Goal: Task Accomplishment & Management: Complete application form

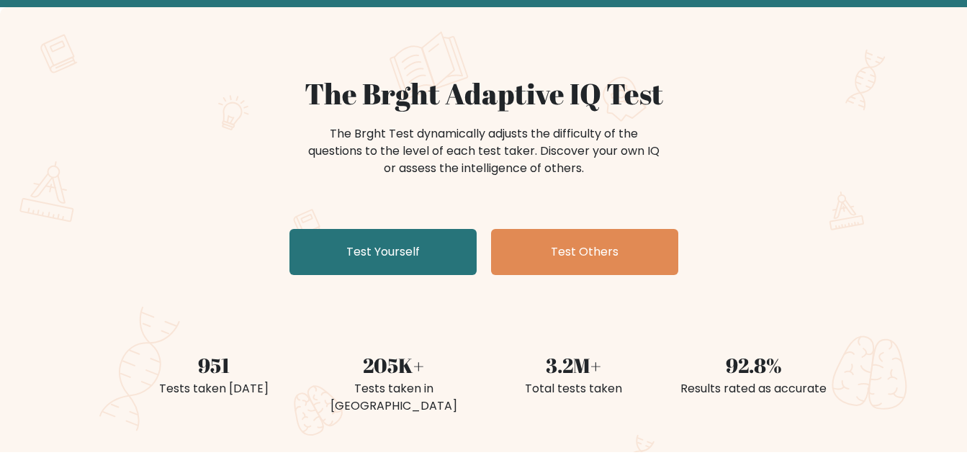
scroll to position [144, 0]
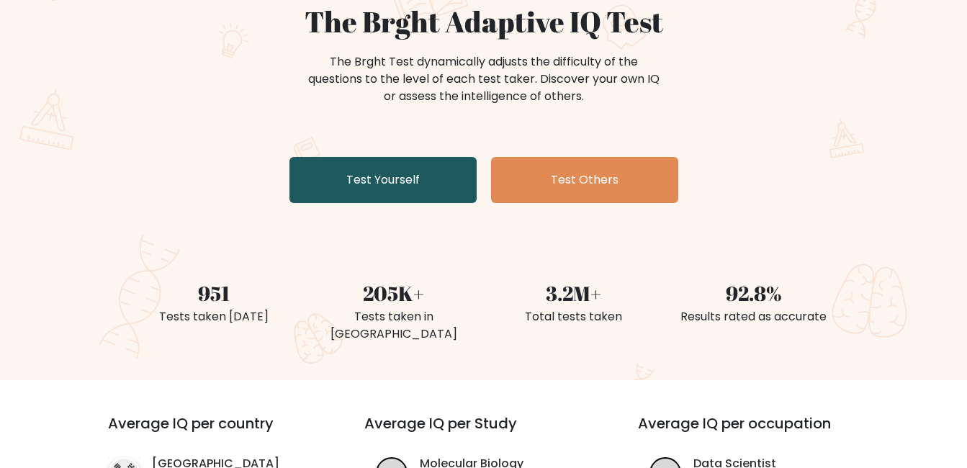
click at [437, 189] on link "Test Yourself" at bounding box center [383, 180] width 187 height 46
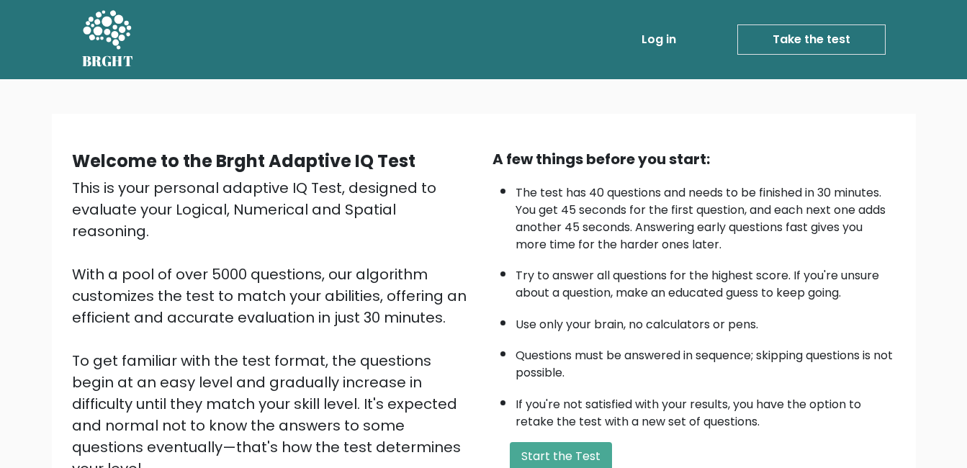
scroll to position [144, 0]
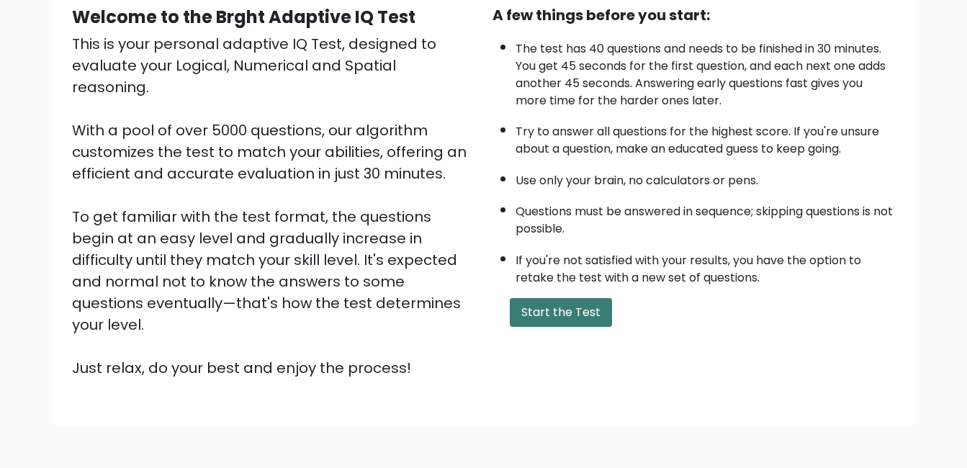
click at [559, 320] on button "Start the Test" at bounding box center [561, 312] width 102 height 29
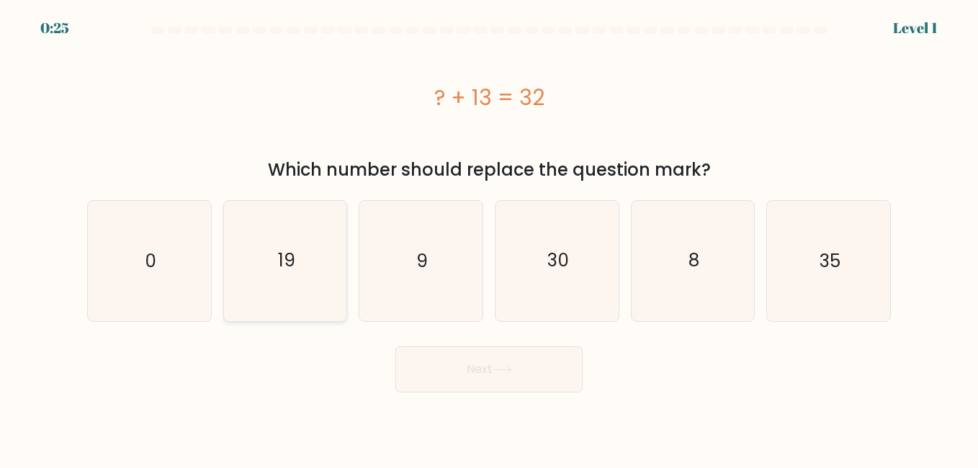
click at [292, 253] on text "19" at bounding box center [286, 260] width 17 height 25
click at [489, 238] on input "b. 19" at bounding box center [489, 236] width 1 height 4
radio input "true"
click at [493, 369] on button "Next" at bounding box center [488, 369] width 187 height 46
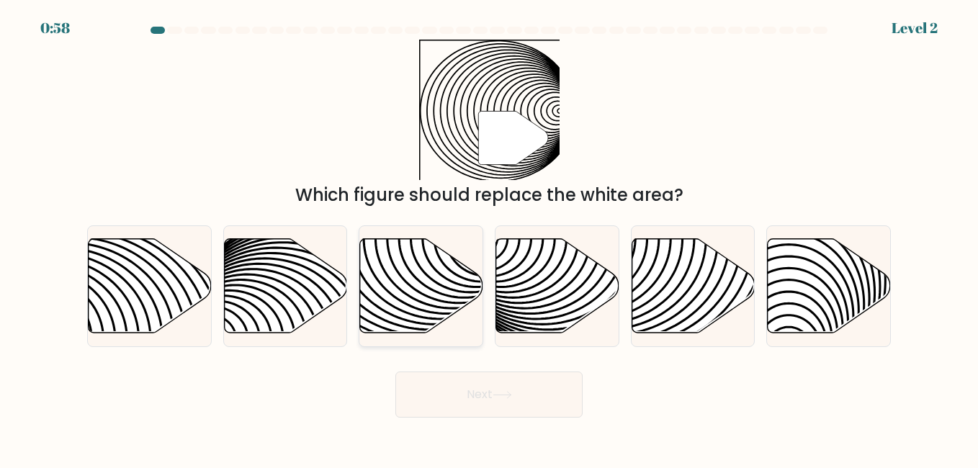
click at [398, 311] on icon at bounding box center [421, 285] width 123 height 94
click at [489, 238] on input "c." at bounding box center [489, 236] width 1 height 4
radio input "true"
click at [494, 397] on button "Next" at bounding box center [488, 395] width 187 height 46
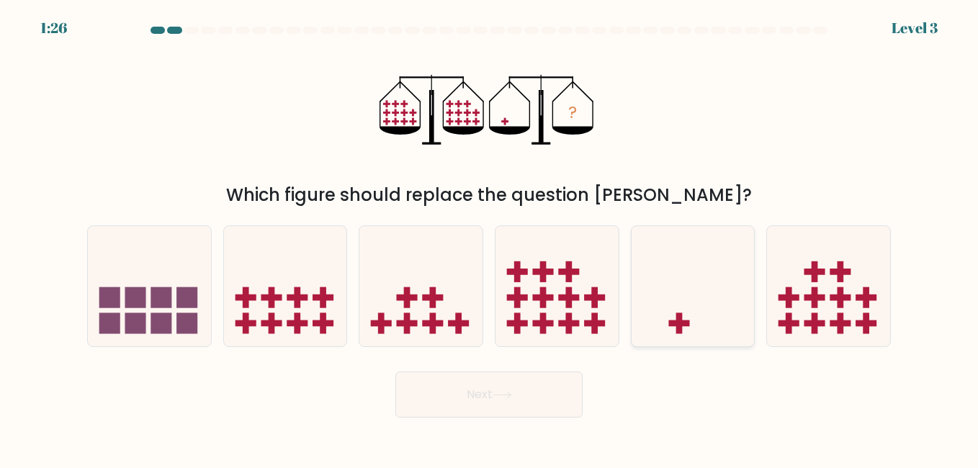
click at [707, 301] on icon at bounding box center [693, 287] width 123 height 102
click at [490, 238] on input "e." at bounding box center [489, 236] width 1 height 4
radio input "true"
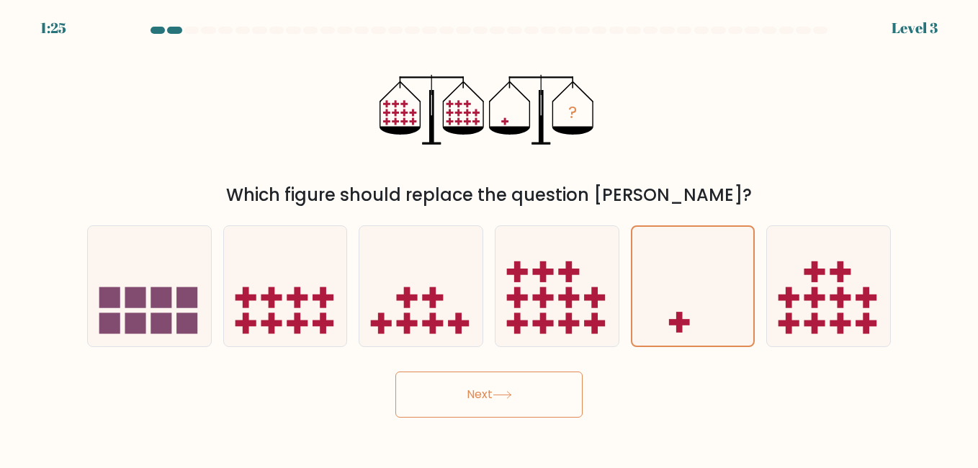
click at [539, 401] on button "Next" at bounding box center [488, 395] width 187 height 46
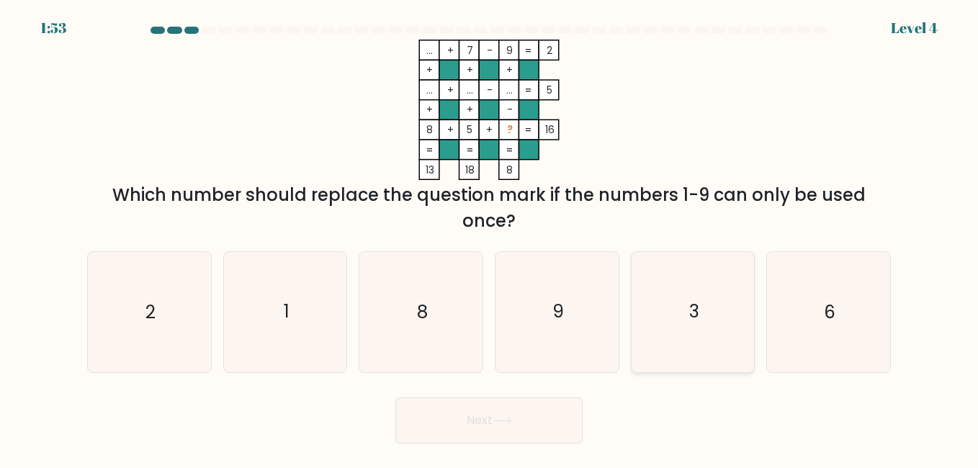
click at [683, 313] on icon "3" at bounding box center [693, 312] width 120 height 120
click at [490, 238] on input "e. 3" at bounding box center [489, 236] width 1 height 4
radio input "true"
click at [494, 419] on button "Next" at bounding box center [488, 421] width 187 height 46
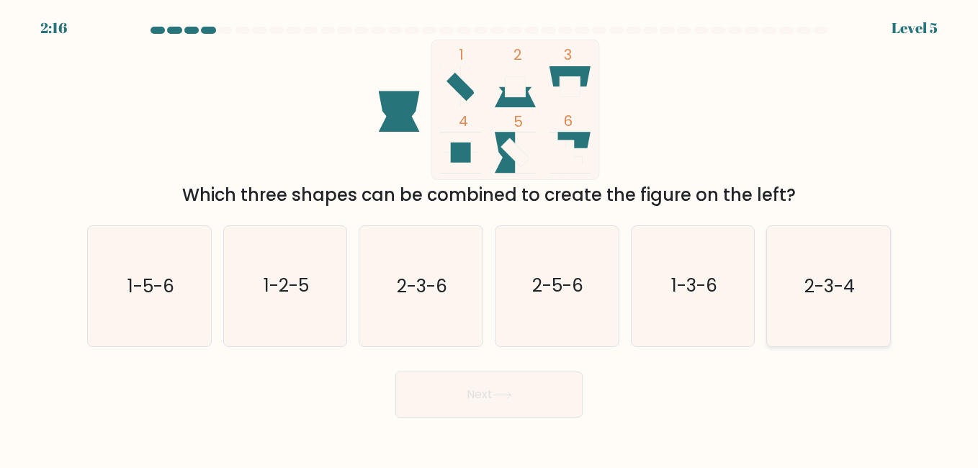
click at [849, 294] on text "2-3-4" at bounding box center [829, 286] width 50 height 25
click at [490, 238] on input "f. 2-3-4" at bounding box center [489, 236] width 1 height 4
radio input "true"
click at [455, 401] on button "Next" at bounding box center [488, 395] width 187 height 46
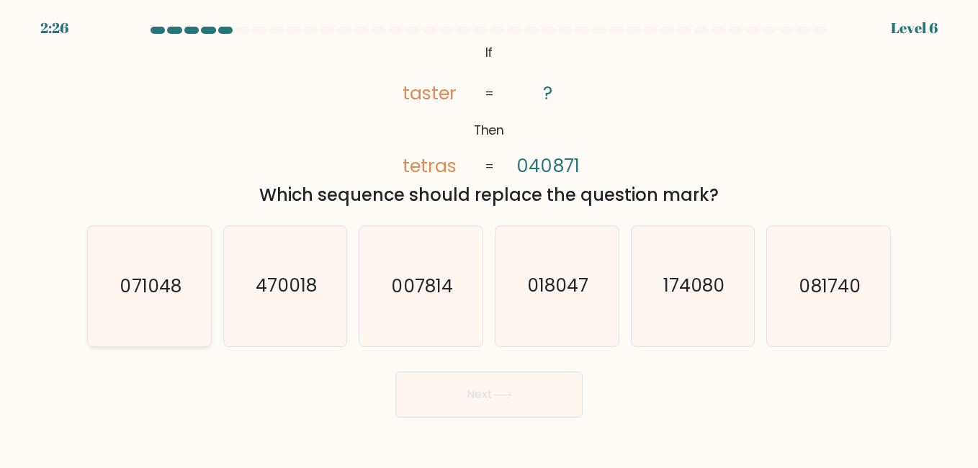
click at [169, 277] on text "071048" at bounding box center [150, 286] width 61 height 25
click at [489, 238] on input "a. 071048" at bounding box center [489, 236] width 1 height 4
radio input "true"
click at [534, 403] on button "Next" at bounding box center [488, 395] width 187 height 46
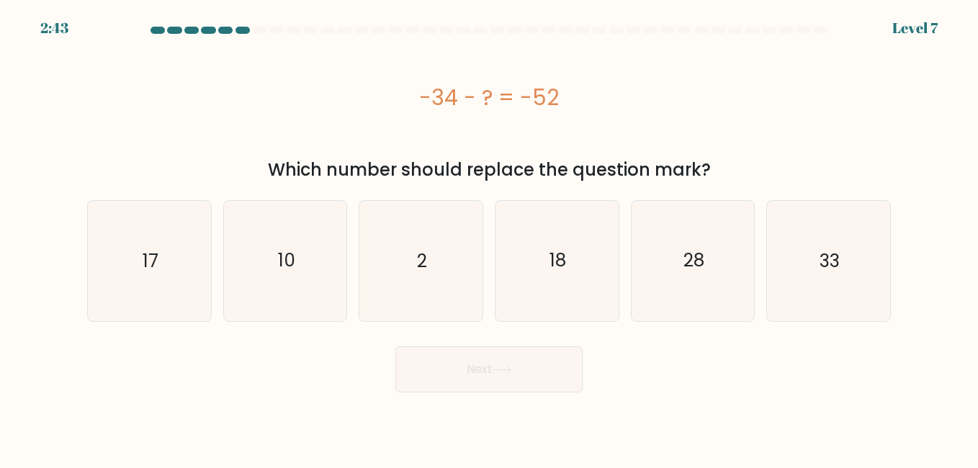
drag, startPoint x: 565, startPoint y: 95, endPoint x: 421, endPoint y: 97, distance: 144.8
click at [421, 97] on div "-34 - ? = -52" at bounding box center [489, 97] width 804 height 32
copy div "-34 - ? = -52"
click at [568, 264] on icon "18" at bounding box center [557, 261] width 120 height 120
click at [490, 238] on input "d. 18" at bounding box center [489, 236] width 1 height 4
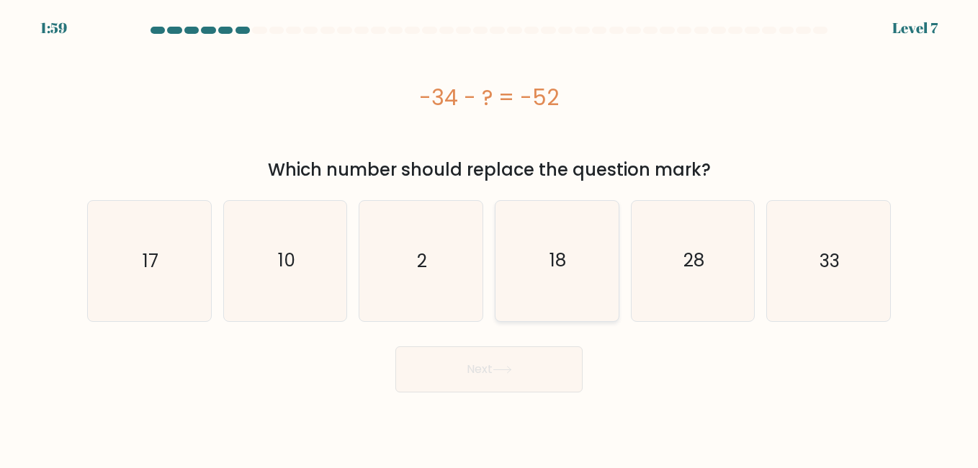
radio input "true"
click at [529, 376] on button "Next" at bounding box center [488, 369] width 187 height 46
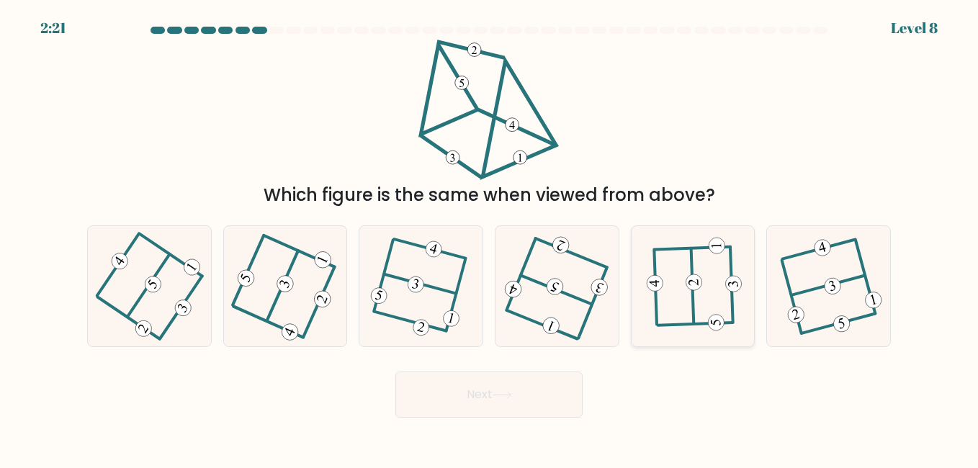
click at [707, 308] on icon at bounding box center [692, 286] width 93 height 96
click at [490, 238] on input "e." at bounding box center [489, 236] width 1 height 4
radio input "true"
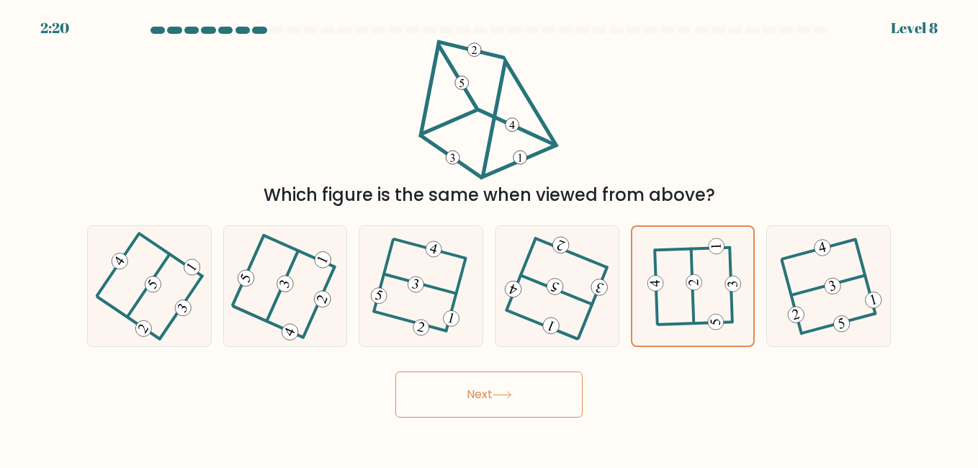
click at [496, 399] on button "Next" at bounding box center [488, 395] width 187 height 46
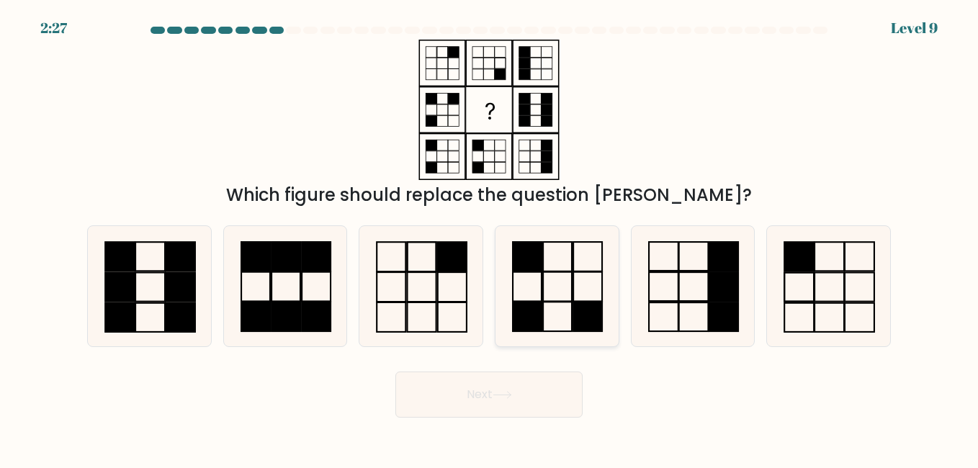
click at [549, 304] on icon at bounding box center [557, 286] width 120 height 120
click at [490, 238] on input "d." at bounding box center [489, 236] width 1 height 4
radio input "true"
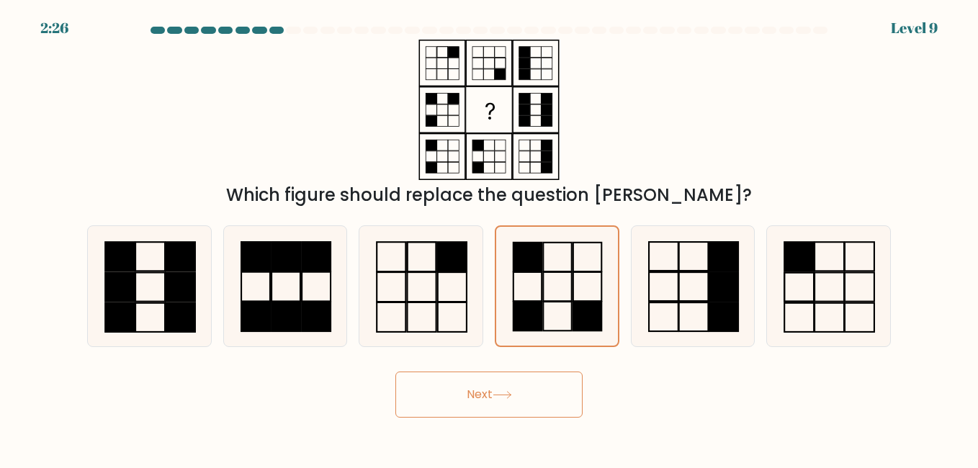
click at [490, 410] on button "Next" at bounding box center [488, 395] width 187 height 46
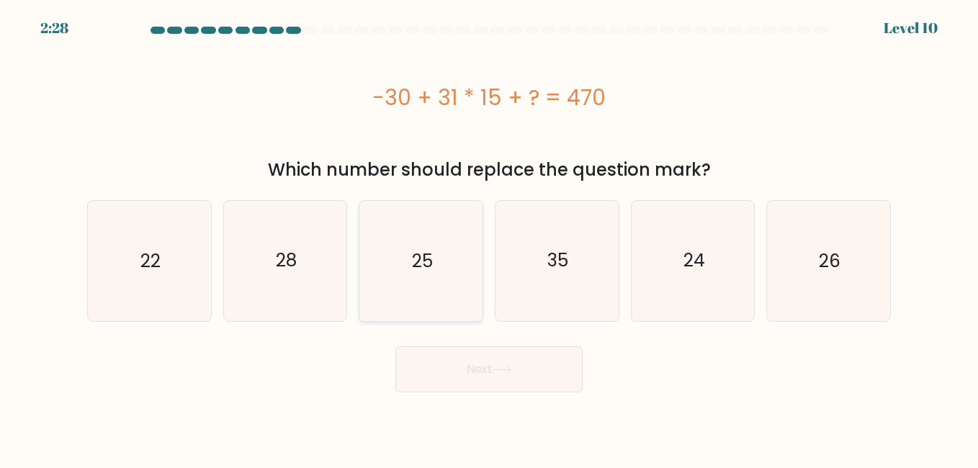
click at [436, 246] on icon "25" at bounding box center [421, 261] width 120 height 120
click at [489, 238] on input "c. 25" at bounding box center [489, 236] width 1 height 4
radio input "true"
click at [489, 364] on button "Next" at bounding box center [488, 369] width 187 height 46
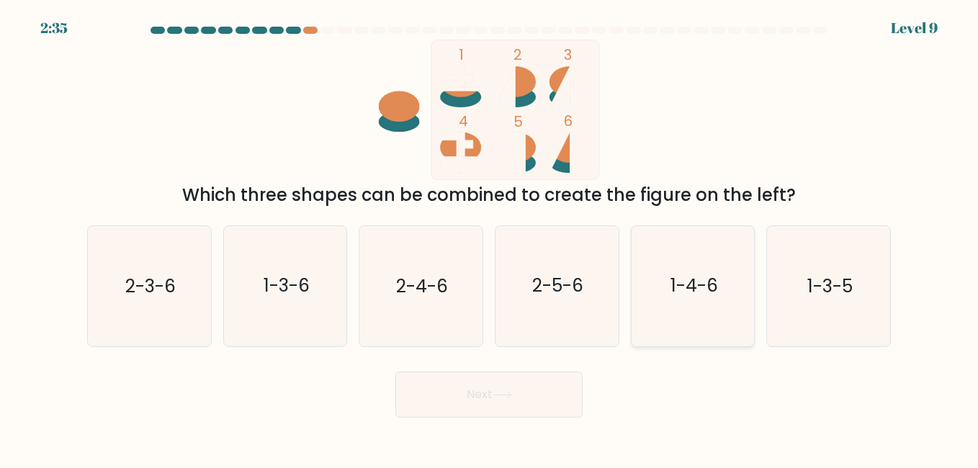
click at [683, 295] on text "1-4-6" at bounding box center [695, 286] width 48 height 25
click at [490, 238] on input "e. 1-4-6" at bounding box center [489, 236] width 1 height 4
radio input "true"
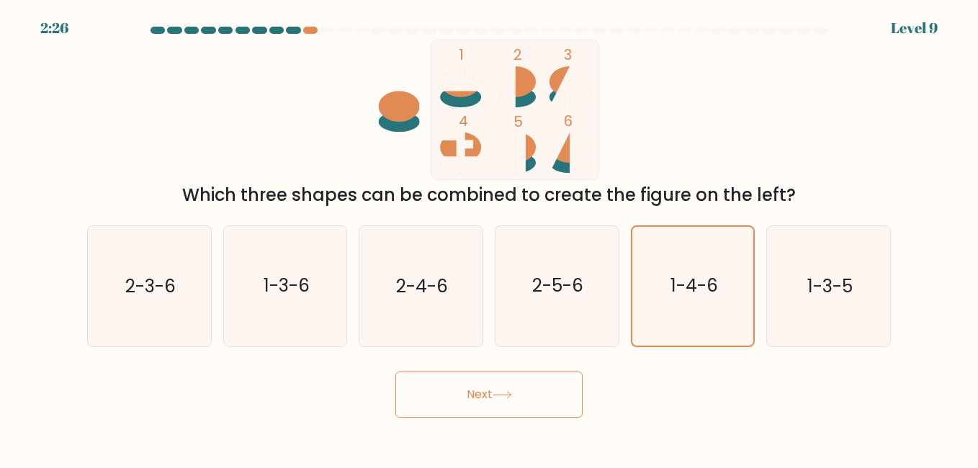
click at [544, 392] on button "Next" at bounding box center [488, 395] width 187 height 46
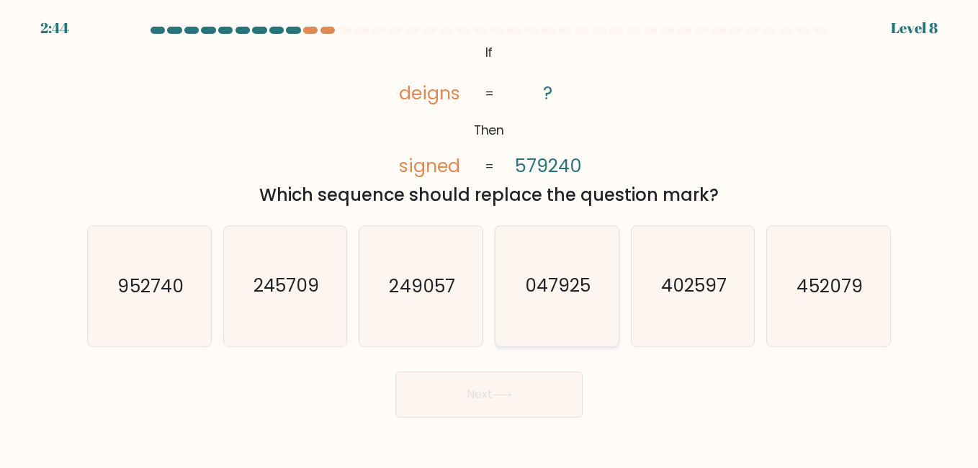
click at [574, 308] on icon "047925" at bounding box center [557, 286] width 120 height 120
click at [490, 238] on input "d. 047925" at bounding box center [489, 236] width 1 height 4
radio input "true"
click at [519, 395] on button "Next" at bounding box center [488, 395] width 187 height 46
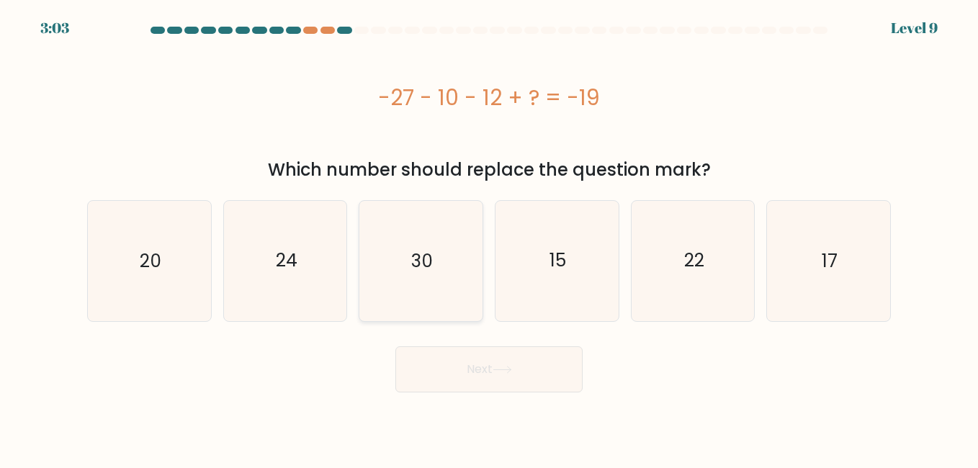
click at [419, 281] on icon "30" at bounding box center [421, 261] width 120 height 120
click at [489, 238] on input "c. 30" at bounding box center [489, 236] width 1 height 4
radio input "true"
click at [472, 363] on button "Next" at bounding box center [488, 369] width 187 height 46
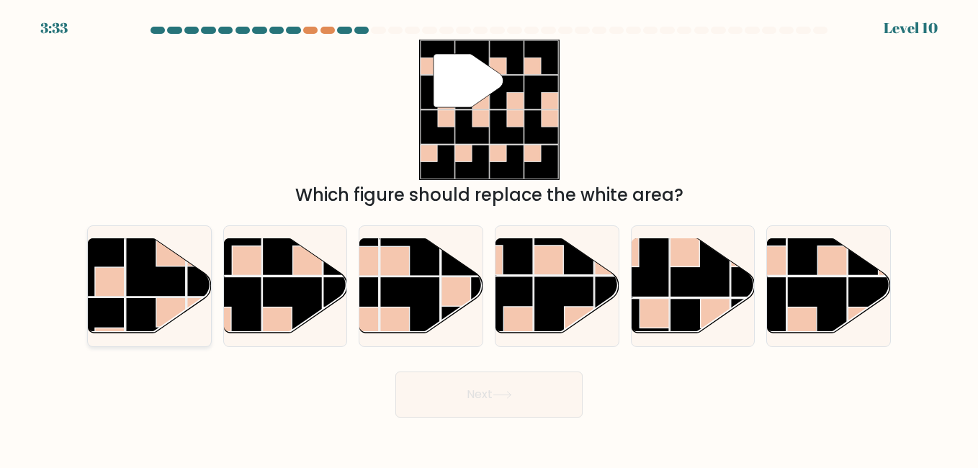
click at [117, 266] on rect at bounding box center [95, 267] width 60 height 60
click at [489, 238] on input "a." at bounding box center [489, 236] width 1 height 4
radio input "true"
click at [506, 419] on body "3:32 Level 10" at bounding box center [489, 234] width 978 height 468
click at [507, 405] on button "Next" at bounding box center [488, 395] width 187 height 46
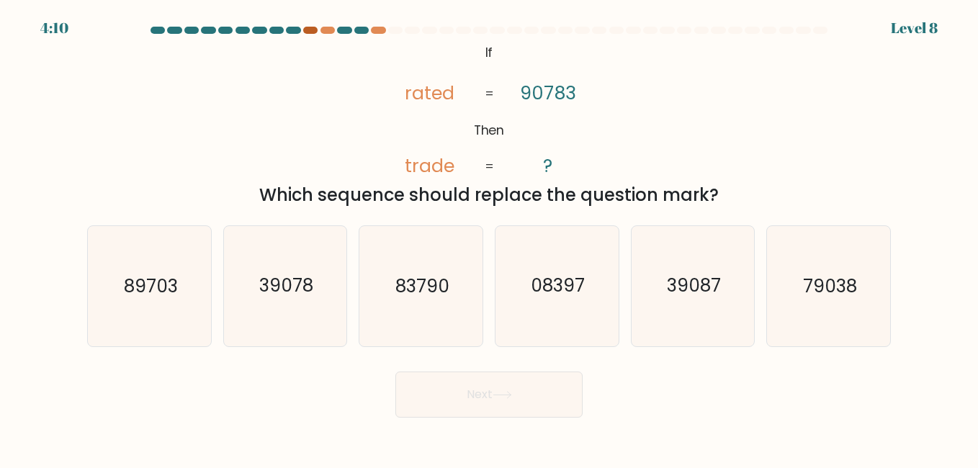
click at [311, 32] on div at bounding box center [310, 30] width 14 height 7
click at [699, 60] on div "@import url('https://fonts.googleapis.com/css?family=Abril+Fatface:400,100,100i…" at bounding box center [489, 124] width 821 height 169
click at [235, 398] on div "Next" at bounding box center [489, 390] width 821 height 53
click at [834, 280] on text "79038" at bounding box center [830, 286] width 54 height 25
click at [490, 238] on input "f. 79038" at bounding box center [489, 236] width 1 height 4
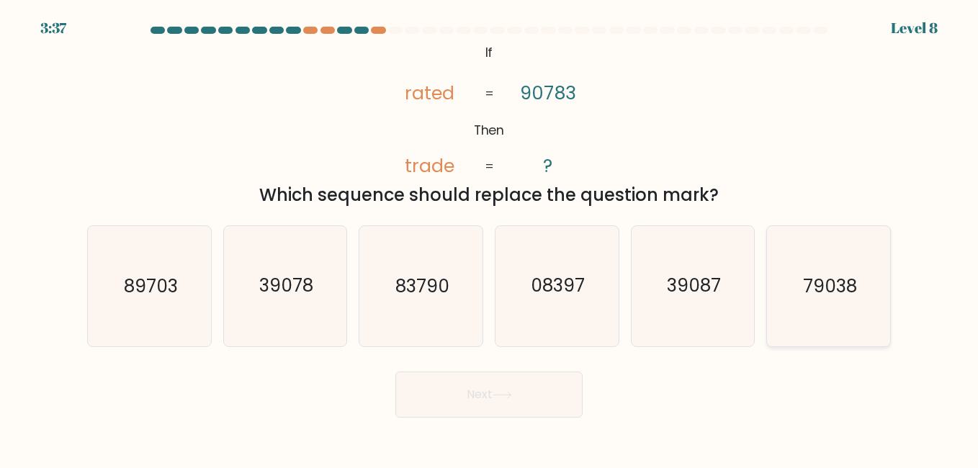
radio input "true"
click at [463, 400] on button "Next" at bounding box center [488, 395] width 187 height 46
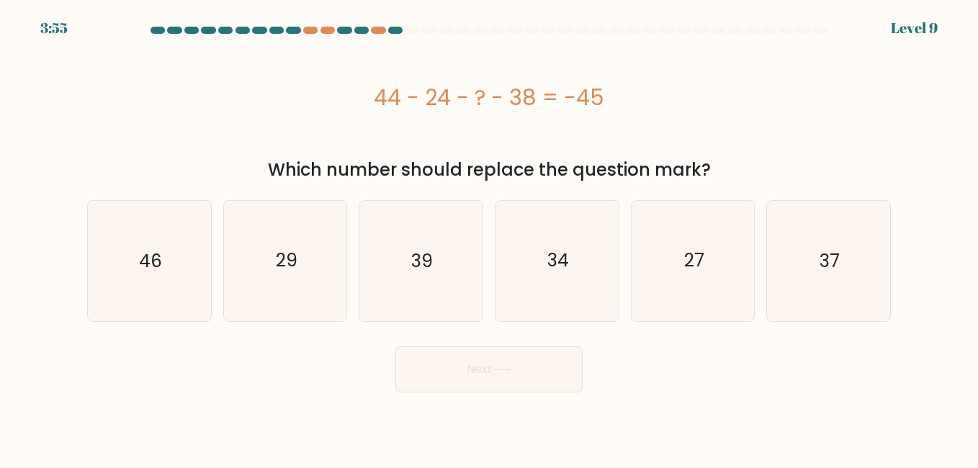
click at [226, 392] on div "Next" at bounding box center [489, 365] width 821 height 53
click at [687, 267] on text "27" at bounding box center [694, 260] width 20 height 25
click at [490, 238] on input "e. 27" at bounding box center [489, 236] width 1 height 4
radio input "true"
click at [537, 371] on button "Next" at bounding box center [488, 369] width 187 height 46
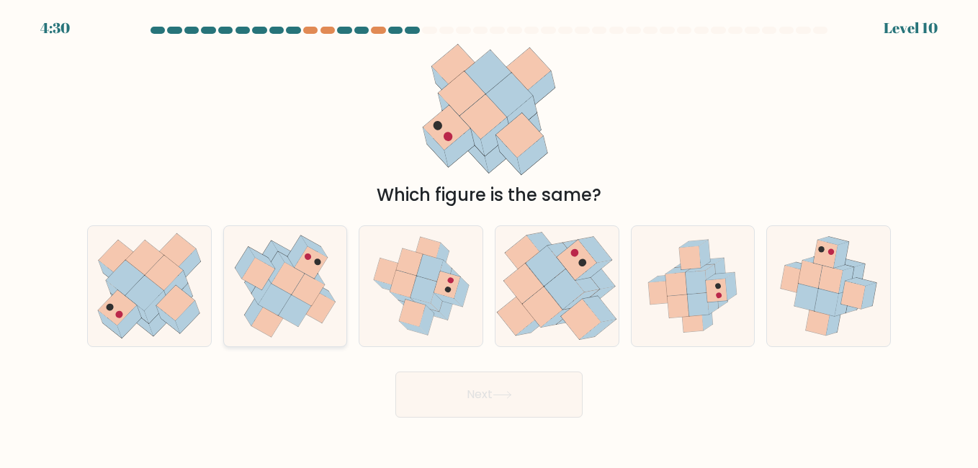
click at [272, 301] on icon at bounding box center [275, 299] width 33 height 32
click at [489, 238] on input "b." at bounding box center [489, 236] width 1 height 4
radio input "true"
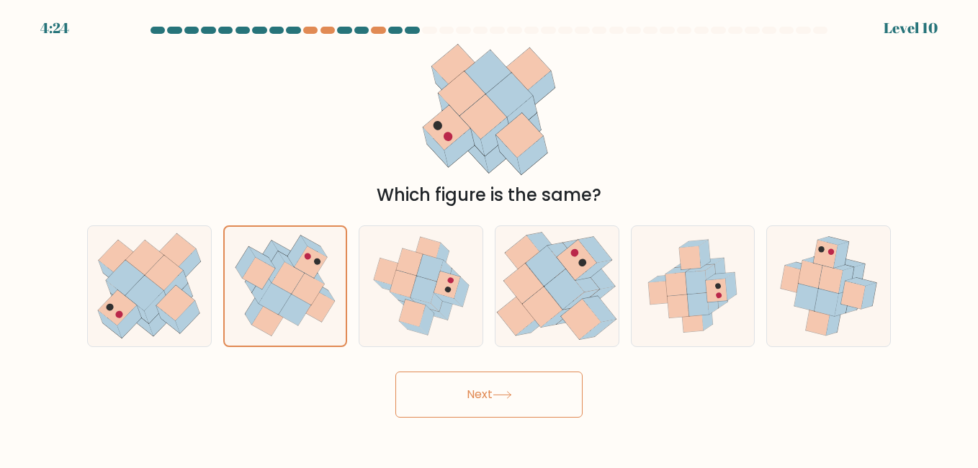
click at [495, 400] on button "Next" at bounding box center [488, 395] width 187 height 46
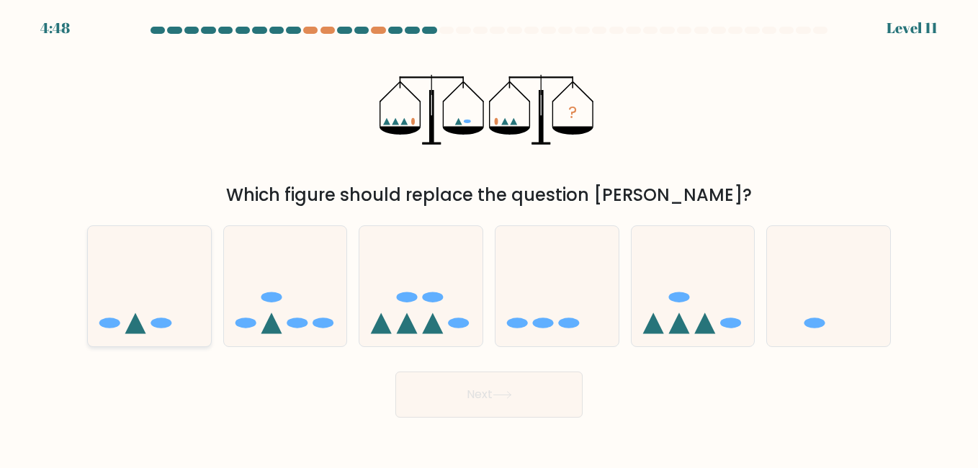
click at [153, 328] on icon at bounding box center [149, 287] width 123 height 102
click at [489, 238] on input "a." at bounding box center [489, 236] width 1 height 4
radio input "true"
click at [530, 409] on button "Next" at bounding box center [488, 395] width 187 height 46
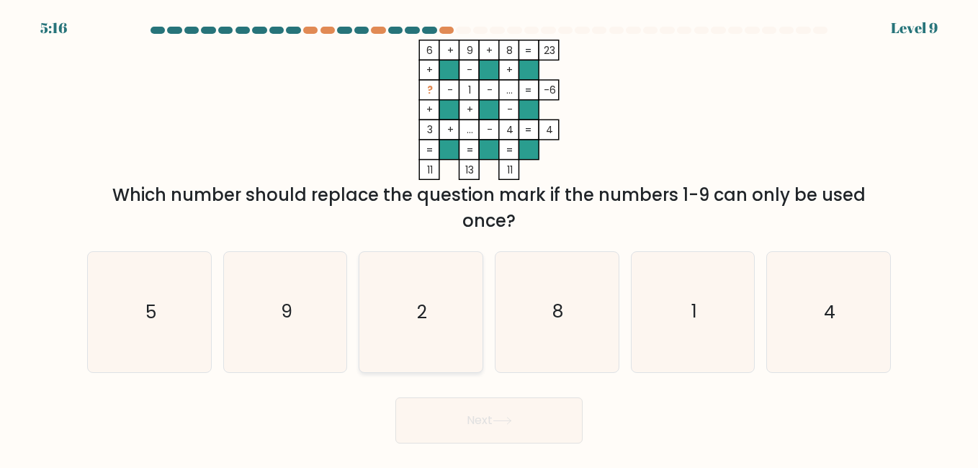
click at [423, 330] on icon "2" at bounding box center [421, 312] width 120 height 120
click at [489, 238] on input "c. 2" at bounding box center [489, 236] width 1 height 4
radio input "true"
click at [520, 431] on button "Next" at bounding box center [488, 421] width 187 height 46
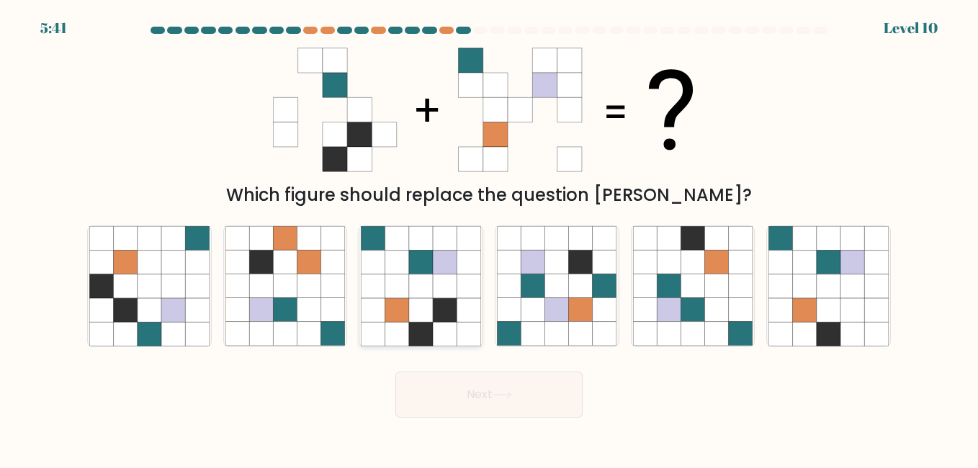
click at [432, 260] on icon at bounding box center [421, 263] width 24 height 24
click at [489, 238] on input "c." at bounding box center [489, 236] width 1 height 4
radio input "true"
click at [510, 403] on button "Next" at bounding box center [488, 395] width 187 height 46
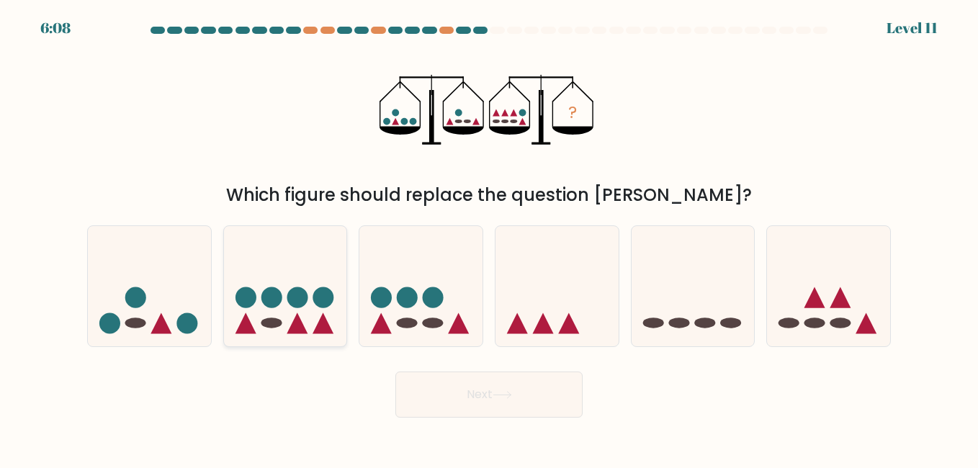
click at [313, 300] on circle at bounding box center [323, 297] width 21 height 21
click at [489, 238] on input "b." at bounding box center [489, 236] width 1 height 4
radio input "true"
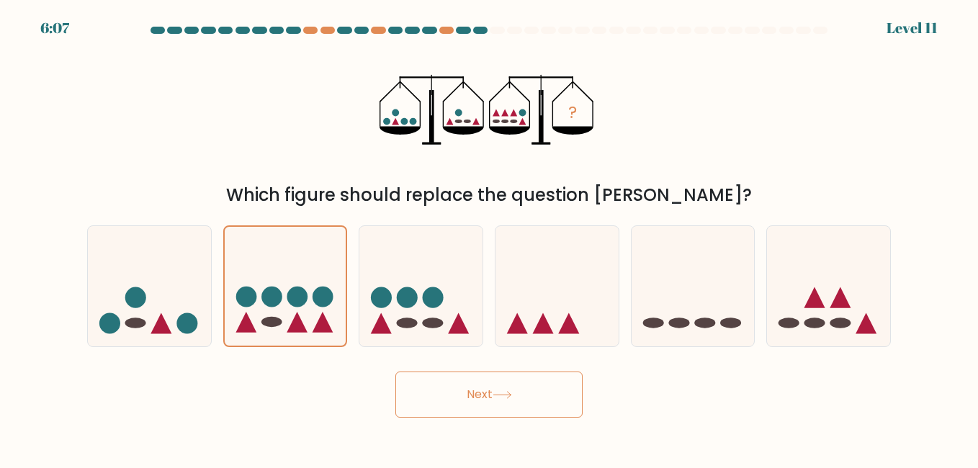
click at [559, 408] on button "Next" at bounding box center [488, 395] width 187 height 46
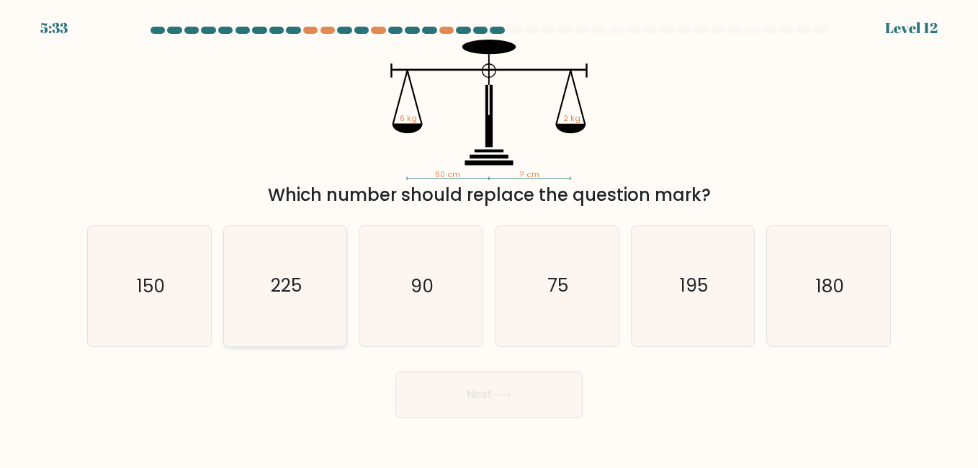
click at [233, 284] on icon "225" at bounding box center [285, 286] width 120 height 120
click at [489, 238] on input "b. 225" at bounding box center [489, 236] width 1 height 4
radio input "true"
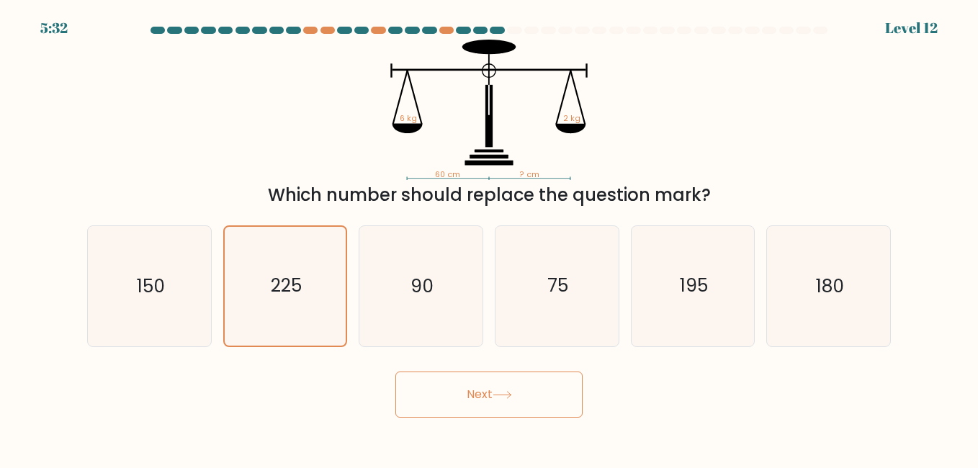
click at [493, 391] on button "Next" at bounding box center [488, 395] width 187 height 46
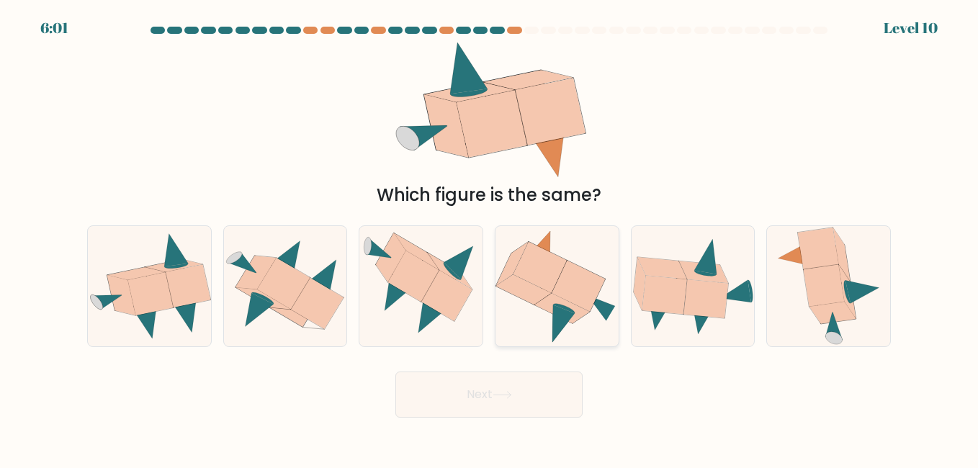
click at [548, 261] on icon at bounding box center [540, 267] width 53 height 50
click at [490, 238] on input "d." at bounding box center [489, 236] width 1 height 4
radio input "true"
click at [524, 403] on button "Next" at bounding box center [488, 395] width 187 height 46
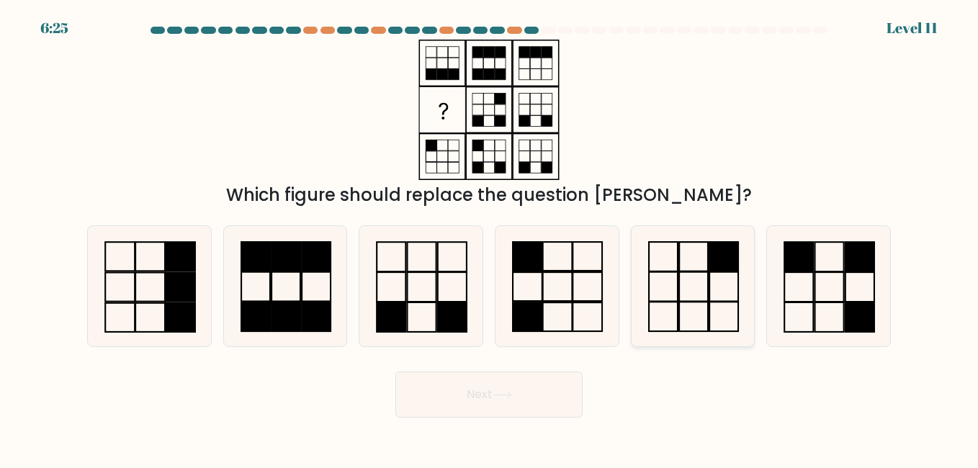
click at [720, 301] on rect at bounding box center [723, 287] width 29 height 30
click at [490, 238] on input "e." at bounding box center [489, 236] width 1 height 4
radio input "true"
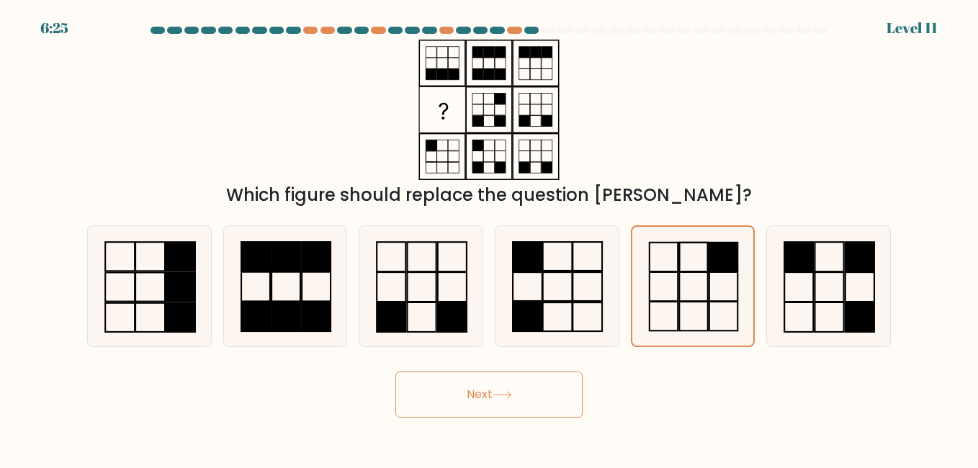
click at [553, 401] on button "Next" at bounding box center [488, 395] width 187 height 46
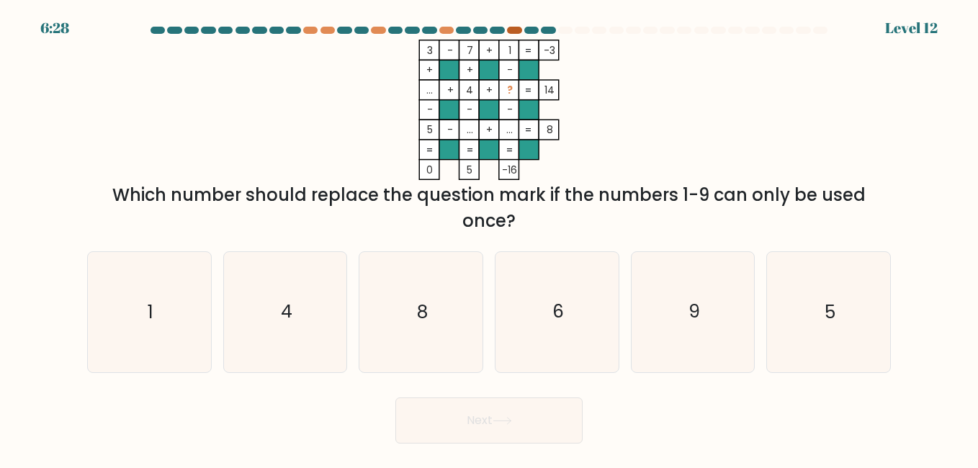
click at [515, 30] on div at bounding box center [514, 30] width 14 height 7
click at [425, 295] on icon "8" at bounding box center [421, 312] width 120 height 120
click at [489, 238] on input "c. 8" at bounding box center [489, 236] width 1 height 4
radio input "true"
click at [492, 421] on button "Next" at bounding box center [488, 421] width 187 height 46
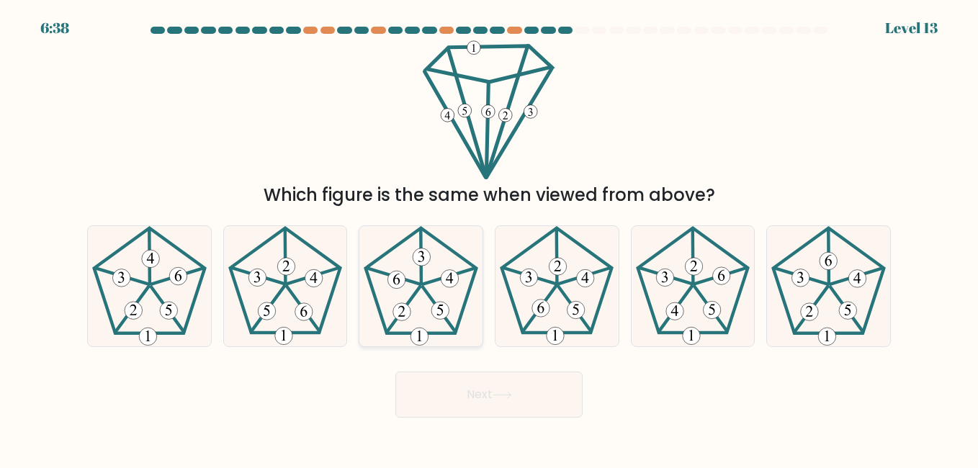
click at [415, 278] on icon at bounding box center [421, 286] width 120 height 120
click at [489, 238] on input "c." at bounding box center [489, 236] width 1 height 4
radio input "true"
click at [491, 394] on button "Next" at bounding box center [488, 395] width 187 height 46
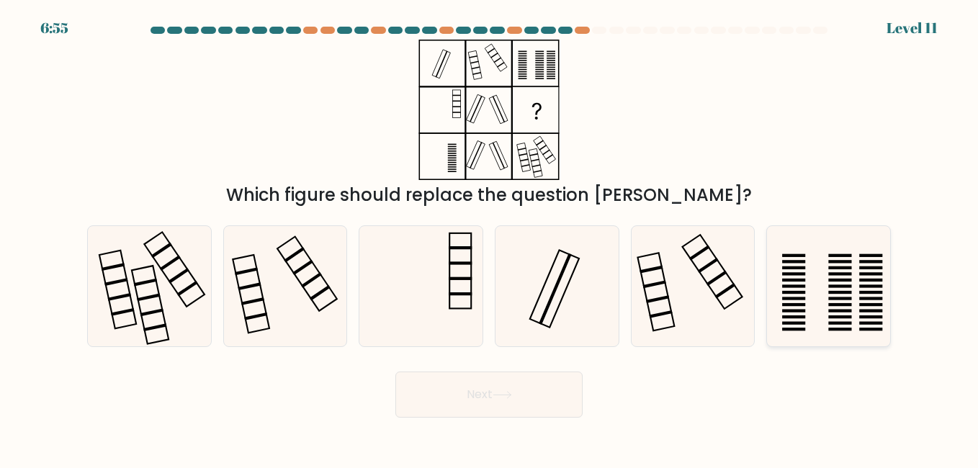
click at [866, 287] on rect at bounding box center [870, 285] width 23 height 3
click at [490, 238] on input "f." at bounding box center [489, 236] width 1 height 4
radio input "true"
click at [468, 407] on button "Next" at bounding box center [488, 395] width 187 height 46
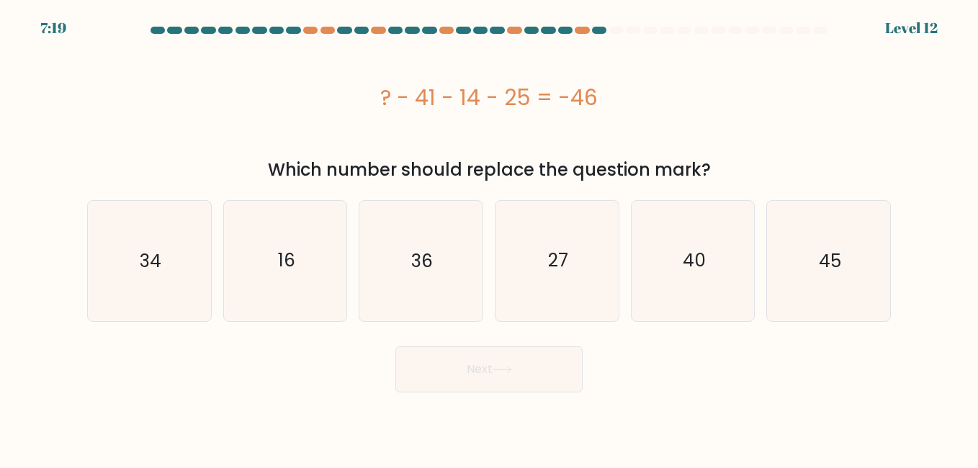
click at [448, 400] on body "7:19 Level 12" at bounding box center [489, 234] width 978 height 468
click at [164, 395] on body "6:48 Level 12" at bounding box center [489, 234] width 978 height 468
click at [143, 246] on icon "34" at bounding box center [149, 261] width 120 height 120
click at [489, 238] on input "a. 34" at bounding box center [489, 236] width 1 height 4
radio input "true"
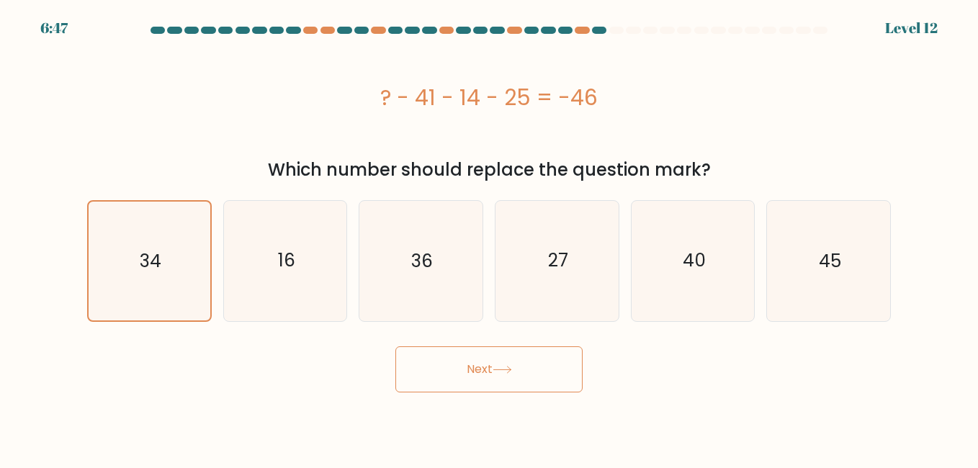
click at [548, 374] on button "Next" at bounding box center [488, 369] width 187 height 46
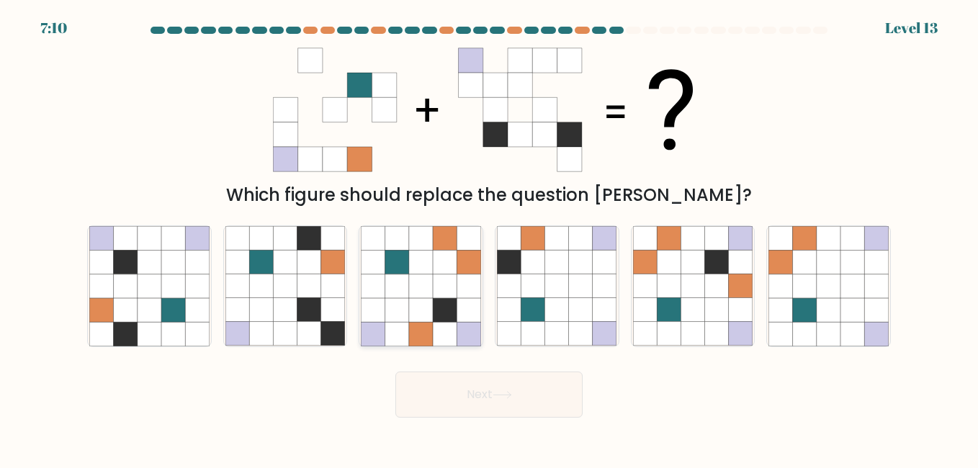
click at [397, 259] on icon at bounding box center [397, 263] width 24 height 24
click at [489, 238] on input "c." at bounding box center [489, 236] width 1 height 4
radio input "true"
click at [104, 326] on icon at bounding box center [101, 334] width 24 height 24
click at [489, 238] on input "a." at bounding box center [489, 236] width 1 height 4
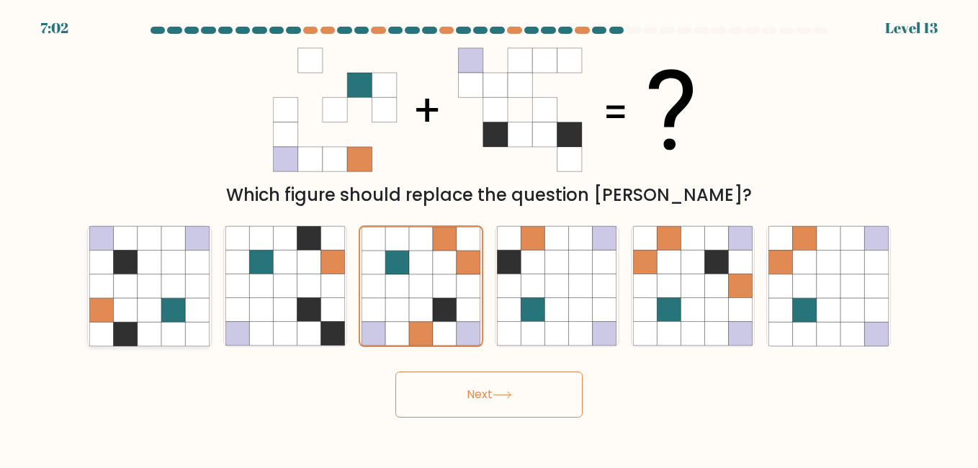
radio input "true"
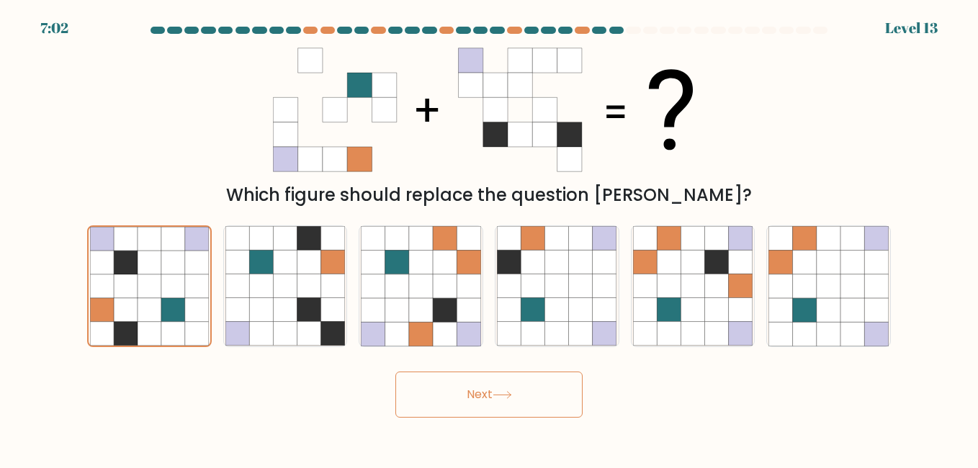
click at [533, 390] on button "Next" at bounding box center [488, 395] width 187 height 46
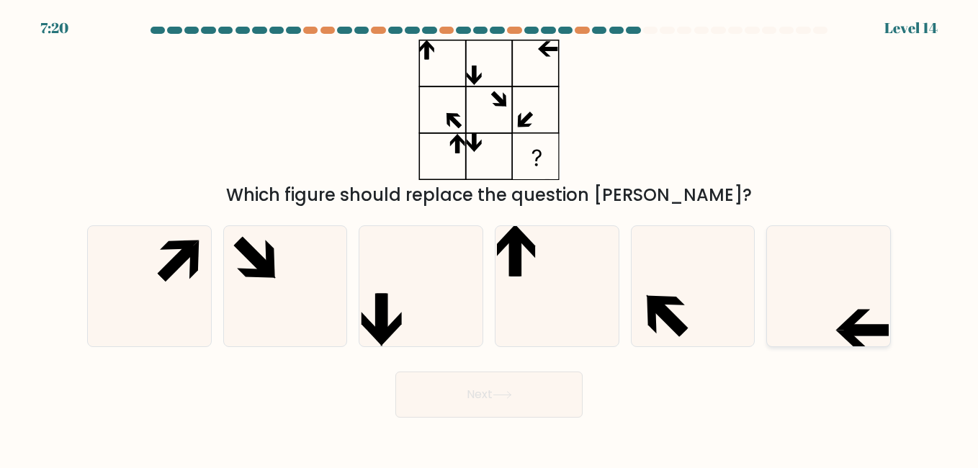
click at [874, 313] on icon at bounding box center [828, 286] width 120 height 120
click at [490, 238] on input "f." at bounding box center [489, 236] width 1 height 4
radio input "true"
click at [457, 402] on button "Next" at bounding box center [488, 395] width 187 height 46
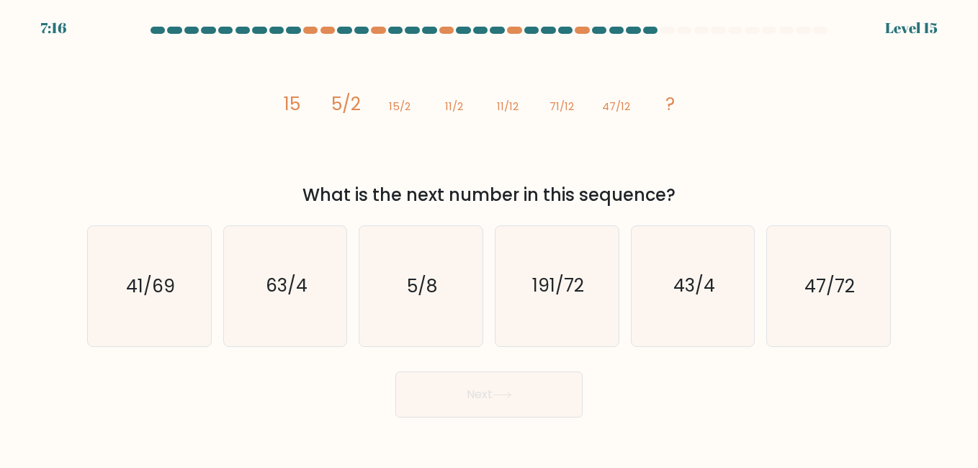
drag, startPoint x: 286, startPoint y: 104, endPoint x: 680, endPoint y: 188, distance: 402.7
click at [680, 188] on div "image/svg+xml 15 5/2 15/2 11/2 11/12 71/12 47/12 ? What is the next number in t…" at bounding box center [489, 124] width 821 height 169
copy div "15 5/2 15/2 11/2 11/12 71/12 47/12 ? What is the next number in this sequence?"
click at [571, 305] on icon "191/72" at bounding box center [557, 286] width 120 height 120
click at [490, 238] on input "d. 191/72" at bounding box center [489, 236] width 1 height 4
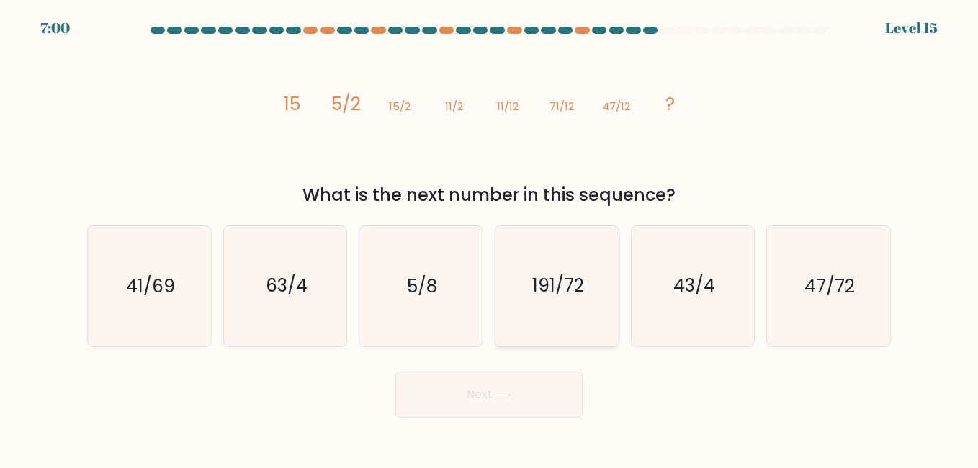
radio input "true"
click at [495, 403] on button "Next" at bounding box center [488, 395] width 187 height 46
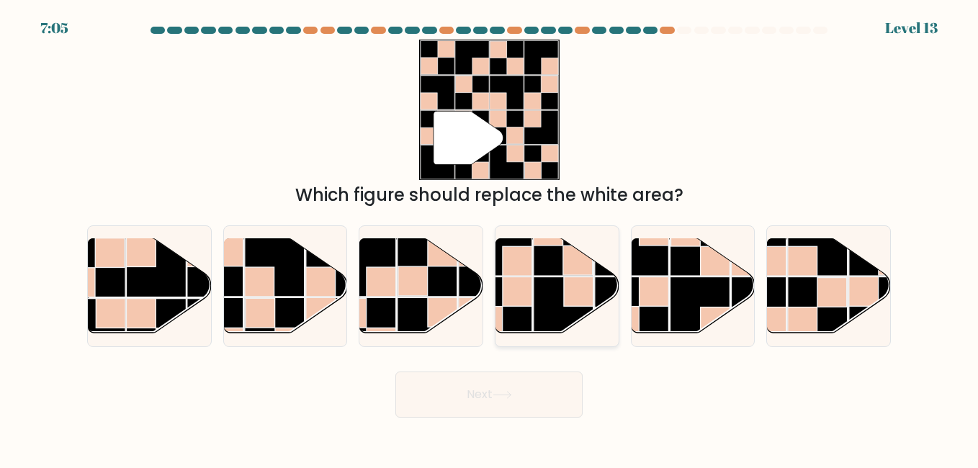
click at [569, 271] on rect at bounding box center [578, 261] width 30 height 30
click at [490, 238] on input "d." at bounding box center [489, 236] width 1 height 4
radio input "true"
click at [499, 411] on button "Next" at bounding box center [488, 395] width 187 height 46
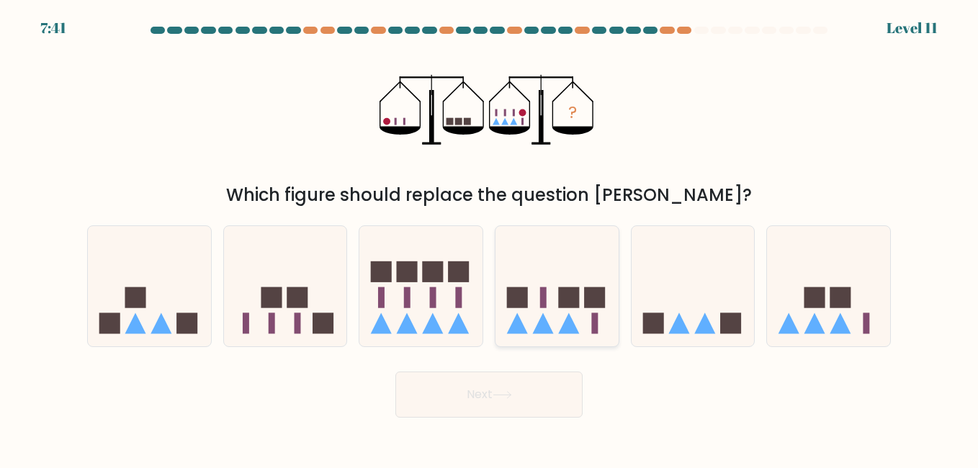
click at [544, 319] on icon at bounding box center [543, 323] width 21 height 21
click at [490, 238] on input "d." at bounding box center [489, 236] width 1 height 4
radio input "true"
click at [519, 401] on button "Next" at bounding box center [488, 395] width 187 height 46
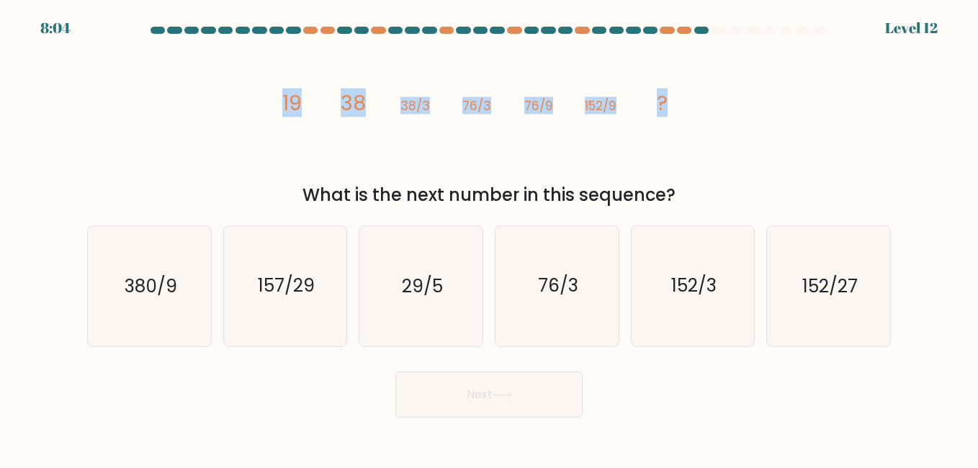
drag, startPoint x: 283, startPoint y: 105, endPoint x: 668, endPoint y: 104, distance: 385.3
click at [668, 104] on icon "image/svg+xml 19 38 38/3 76/3 76/9 152/9 ?" at bounding box center [489, 110] width 432 height 140
copy g "19 38 38/3 76/3 76/9 152/9 ?"
click at [230, 145] on div "image/svg+xml 19 38 38/3 76/3 76/9 152/9 ? What is the next number in this sequ…" at bounding box center [489, 124] width 821 height 169
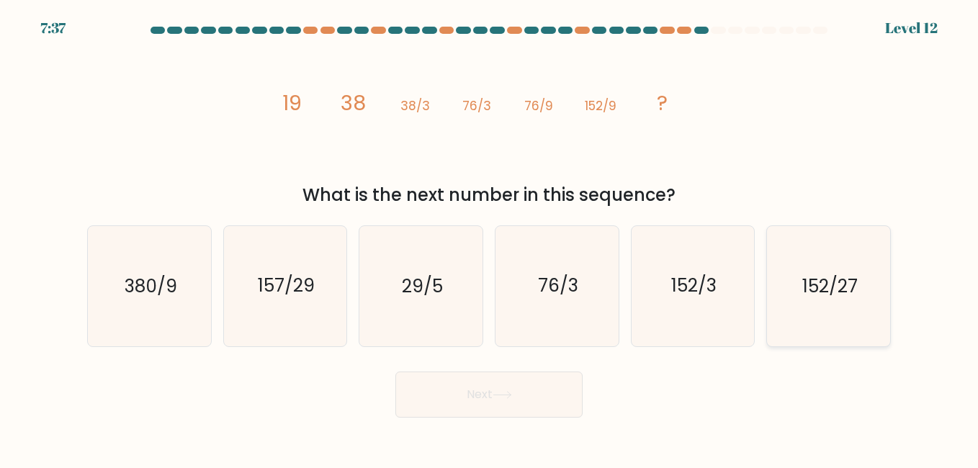
click at [815, 253] on icon "152/27" at bounding box center [828, 286] width 120 height 120
click at [490, 238] on input "f. 152/27" at bounding box center [489, 236] width 1 height 4
radio input "true"
click at [476, 403] on button "Next" at bounding box center [488, 395] width 187 height 46
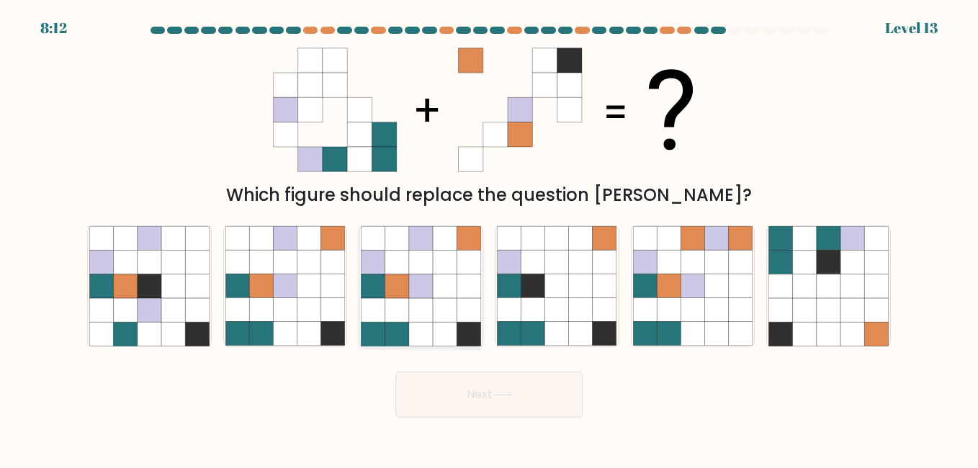
click at [429, 257] on icon at bounding box center [421, 263] width 24 height 24
click at [489, 238] on input "c." at bounding box center [489, 236] width 1 height 4
radio input "true"
click at [508, 393] on icon at bounding box center [502, 395] width 19 height 8
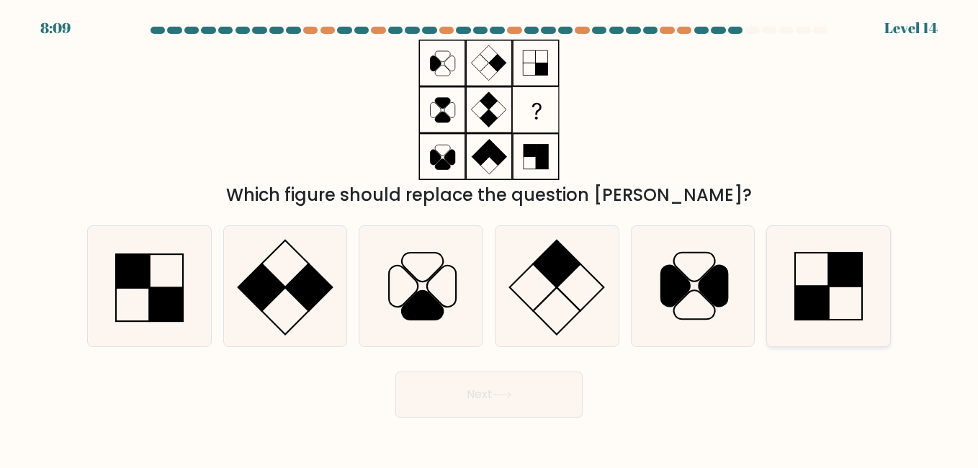
click at [860, 285] on rect at bounding box center [845, 269] width 33 height 33
click at [490, 238] on input "f." at bounding box center [489, 236] width 1 height 4
radio input "true"
click at [486, 386] on button "Next" at bounding box center [488, 395] width 187 height 46
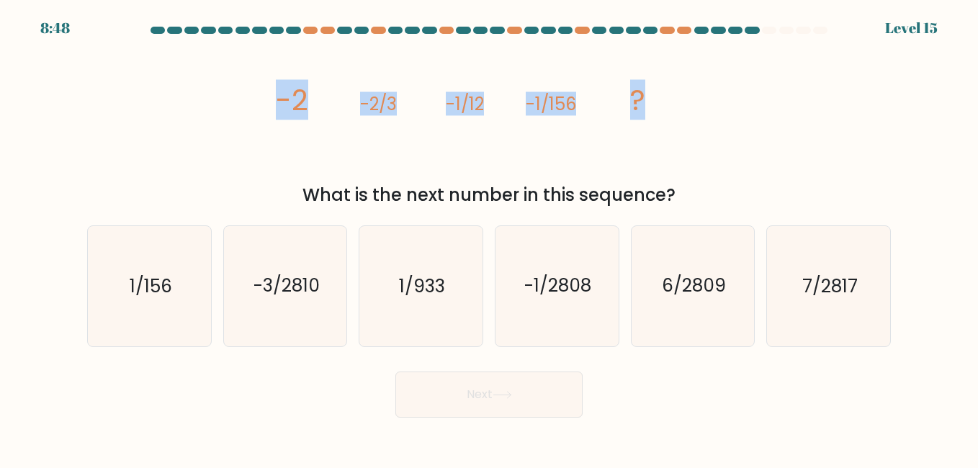
drag, startPoint x: 275, startPoint y: 99, endPoint x: 670, endPoint y: 103, distance: 394.7
click at [670, 103] on icon "image/svg+xml -2 -2/3 -1/12 -1/156 ?" at bounding box center [489, 110] width 432 height 140
copy g "-2 -2/3 -1/12 -1/156 ?"
click at [439, 158] on icon "image/svg+xml -2 -2/3 -1/12 -1/156 ?" at bounding box center [489, 110] width 432 height 140
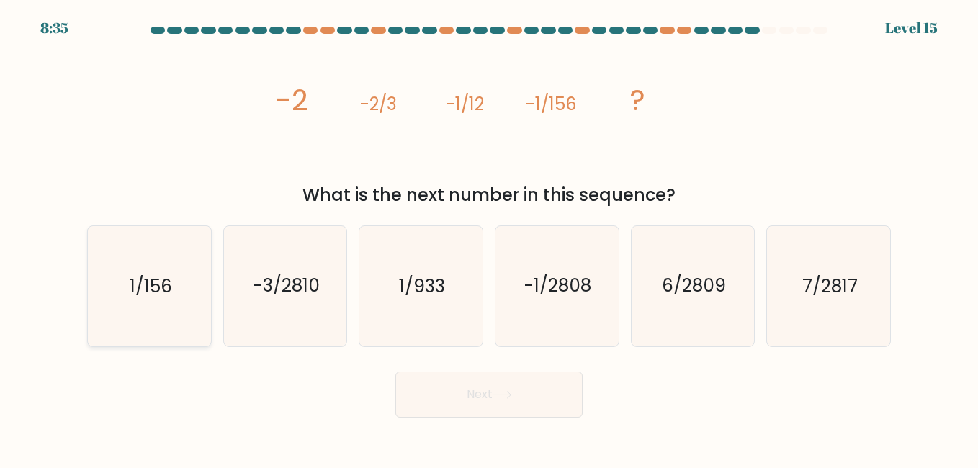
click at [143, 290] on text "1/156" at bounding box center [150, 286] width 42 height 25
click at [489, 238] on input "a. 1/156" at bounding box center [489, 236] width 1 height 4
radio input "true"
click at [528, 388] on button "Next" at bounding box center [488, 395] width 187 height 46
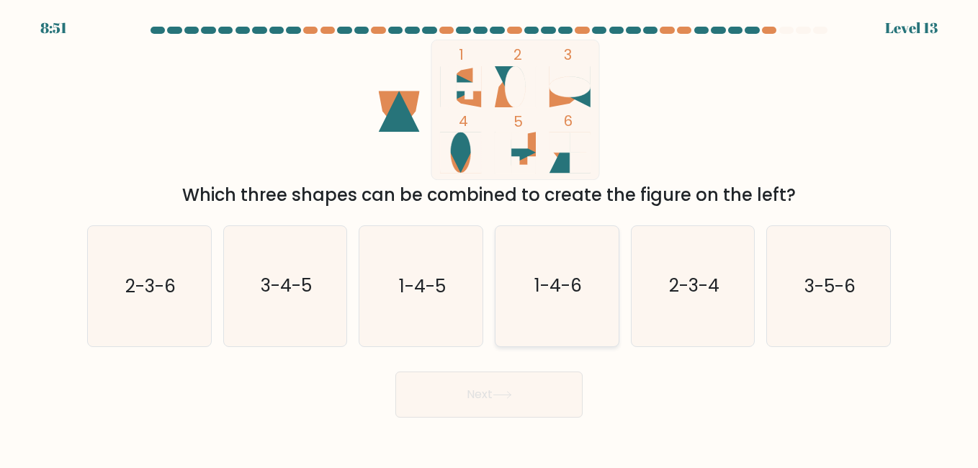
click at [570, 297] on text "1-4-6" at bounding box center [558, 286] width 48 height 25
click at [490, 238] on input "d. 1-4-6" at bounding box center [489, 236] width 1 height 4
radio input "true"
click at [508, 408] on button "Next" at bounding box center [488, 395] width 187 height 46
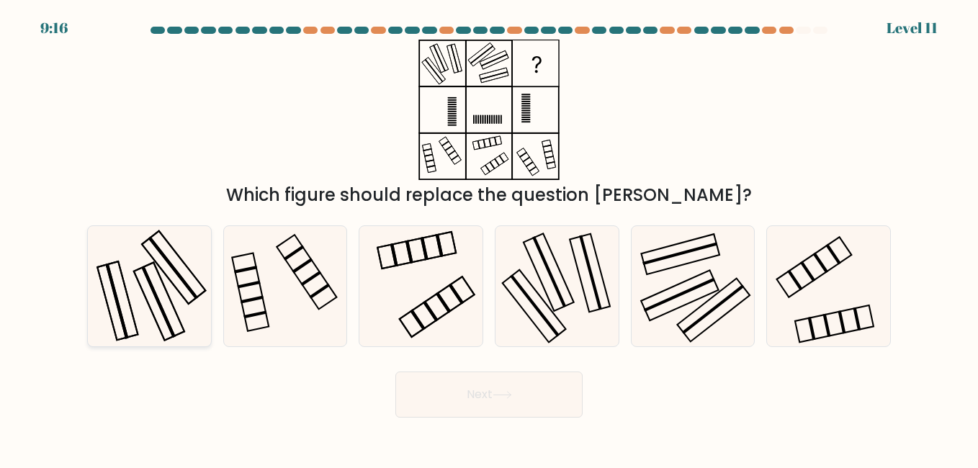
click at [111, 271] on icon at bounding box center [149, 286] width 120 height 120
click at [489, 238] on input "a." at bounding box center [489, 236] width 1 height 4
radio input "true"
click at [497, 414] on button "Next" at bounding box center [488, 395] width 187 height 46
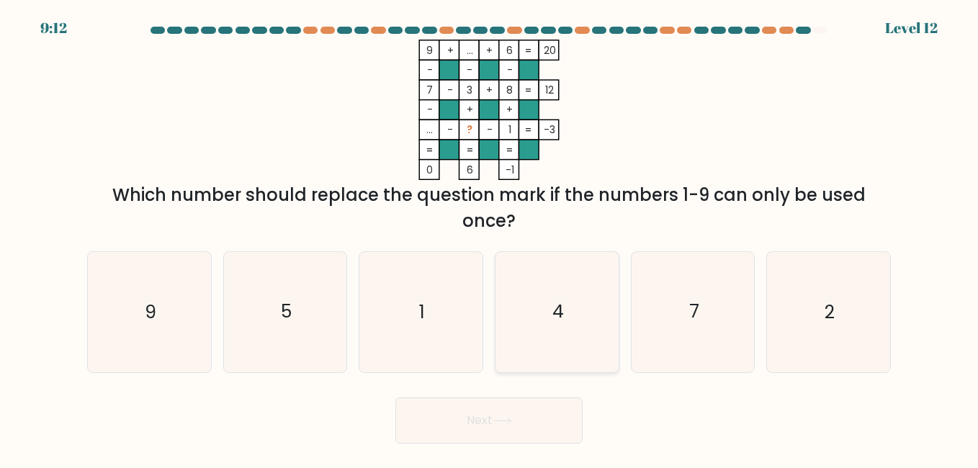
click at [527, 310] on icon "4" at bounding box center [557, 312] width 120 height 120
click at [490, 238] on input "d. 4" at bounding box center [489, 236] width 1 height 4
radio input "true"
click at [515, 443] on button "Next" at bounding box center [488, 421] width 187 height 46
click at [515, 430] on button "Next" at bounding box center [488, 421] width 187 height 46
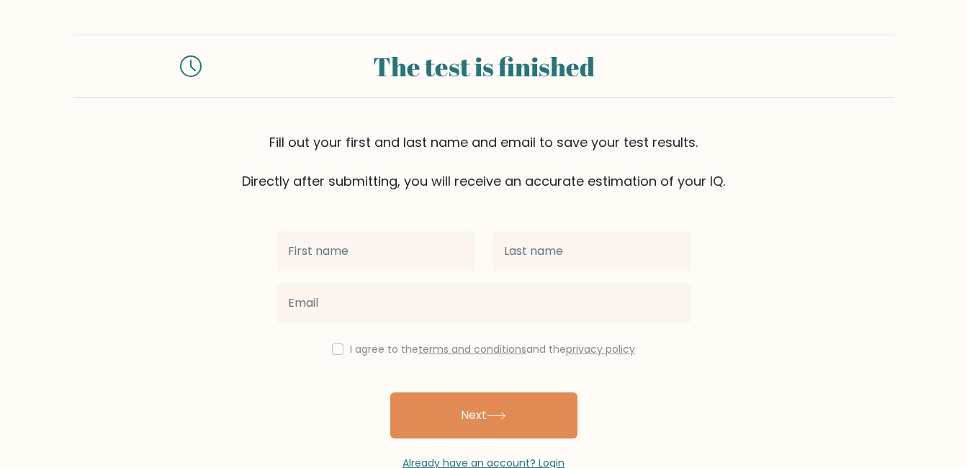
click at [360, 248] on input "text" at bounding box center [376, 251] width 199 height 40
type input "Adrian"
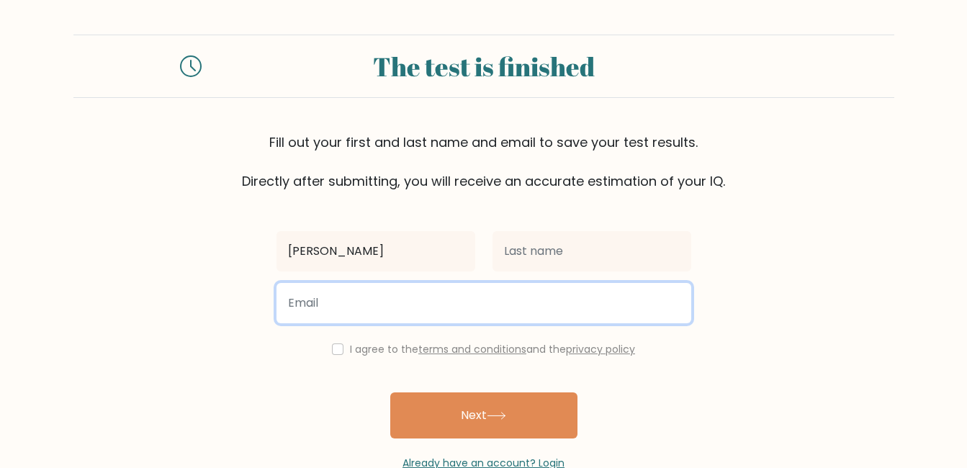
click at [359, 303] on input "email" at bounding box center [484, 303] width 415 height 40
type input "adrian_vicencio@yahoo.com"
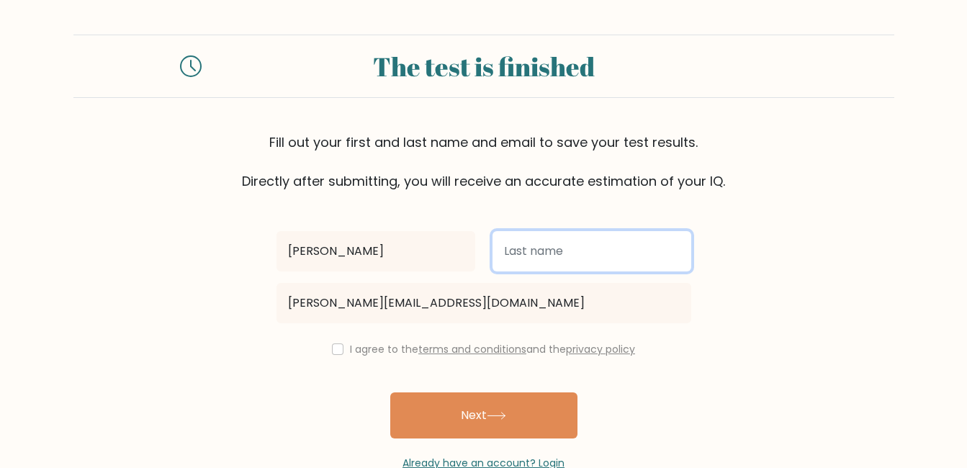
click at [561, 238] on input "text" at bounding box center [592, 251] width 199 height 40
type input "VICENCIO"
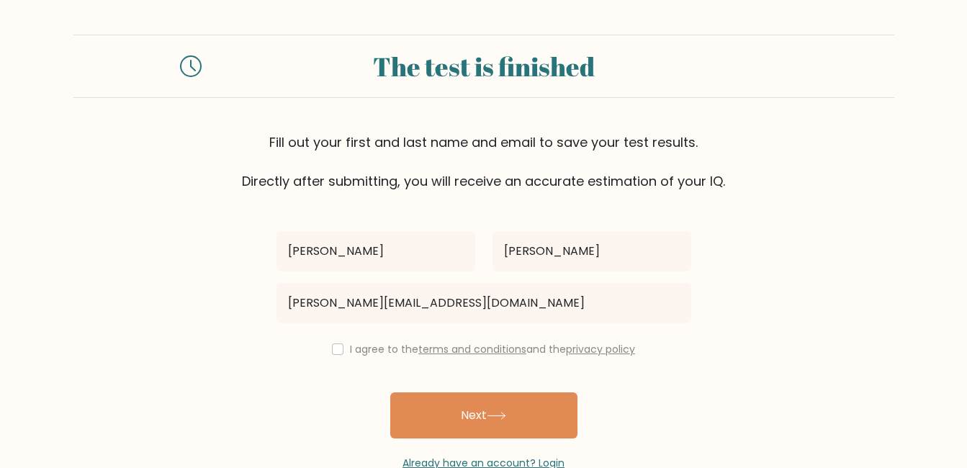
click at [335, 355] on div "I agree to the terms and conditions and the privacy policy" at bounding box center [484, 349] width 432 height 17
click at [335, 349] on input "checkbox" at bounding box center [338, 350] width 12 height 12
checkbox input "true"
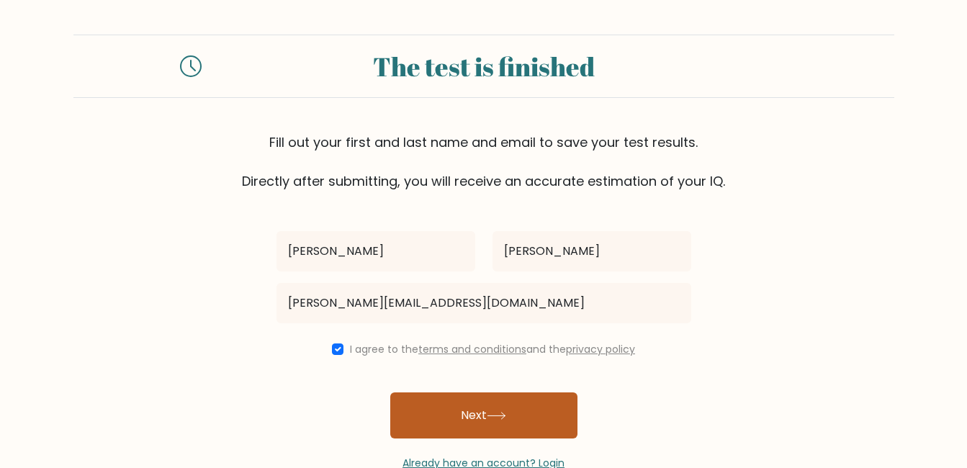
click at [496, 409] on button "Next" at bounding box center [483, 416] width 187 height 46
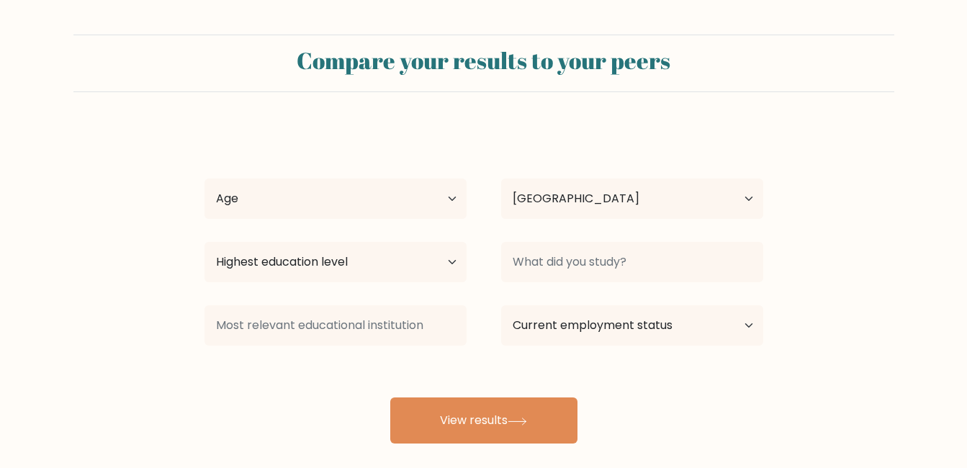
select select "PH"
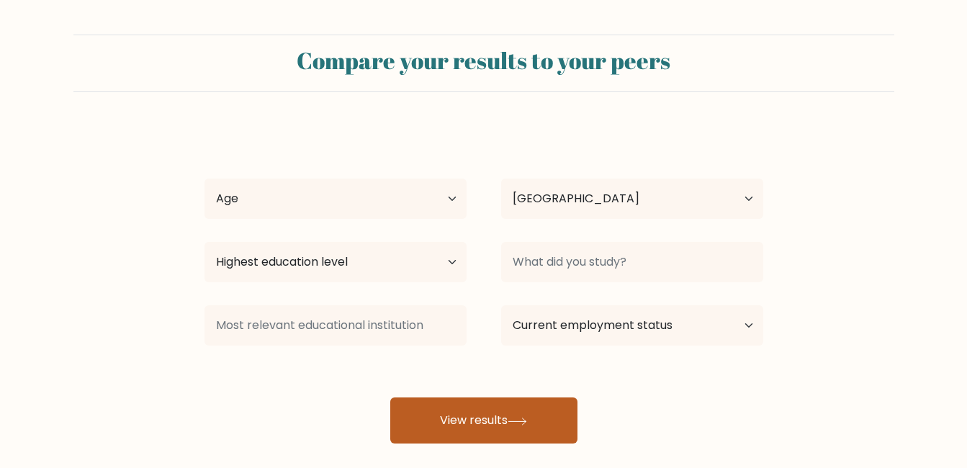
click at [495, 419] on button "View results" at bounding box center [483, 421] width 187 height 46
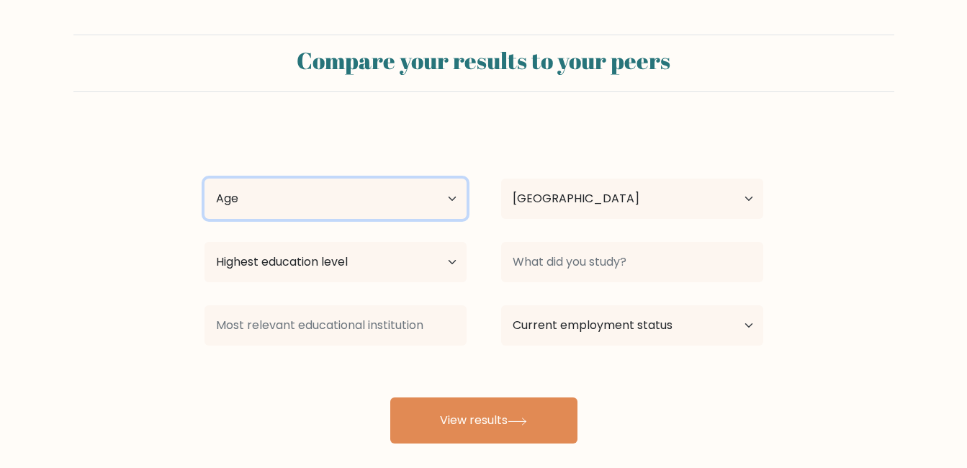
click at [449, 187] on select "Age Under [DEMOGRAPHIC_DATA] [DEMOGRAPHIC_DATA] [DEMOGRAPHIC_DATA] [DEMOGRAPHIC…" at bounding box center [336, 199] width 262 height 40
select select "35_44"
click at [205, 179] on select "Age Under [DEMOGRAPHIC_DATA] [DEMOGRAPHIC_DATA] [DEMOGRAPHIC_DATA] [DEMOGRAPHIC…" at bounding box center [336, 199] width 262 height 40
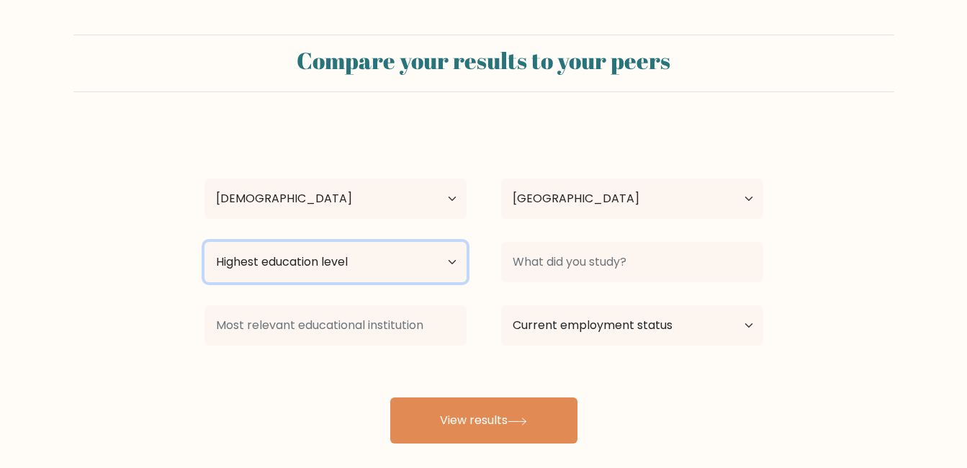
click at [379, 269] on select "Highest education level No schooling Primary Lower Secondary Upper Secondary Oc…" at bounding box center [336, 262] width 262 height 40
select select "bachelors_degree"
click at [205, 242] on select "Highest education level No schooling Primary Lower Secondary Upper Secondary Oc…" at bounding box center [336, 262] width 262 height 40
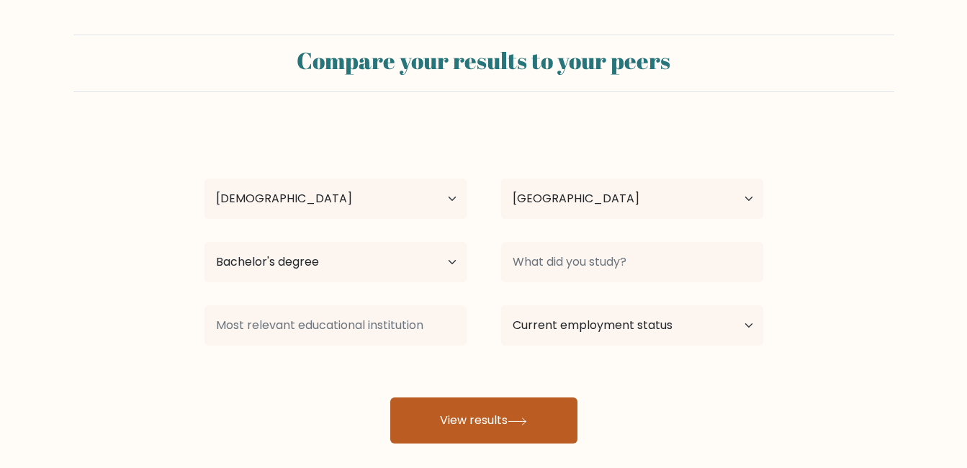
click at [487, 426] on button "View results" at bounding box center [483, 421] width 187 height 46
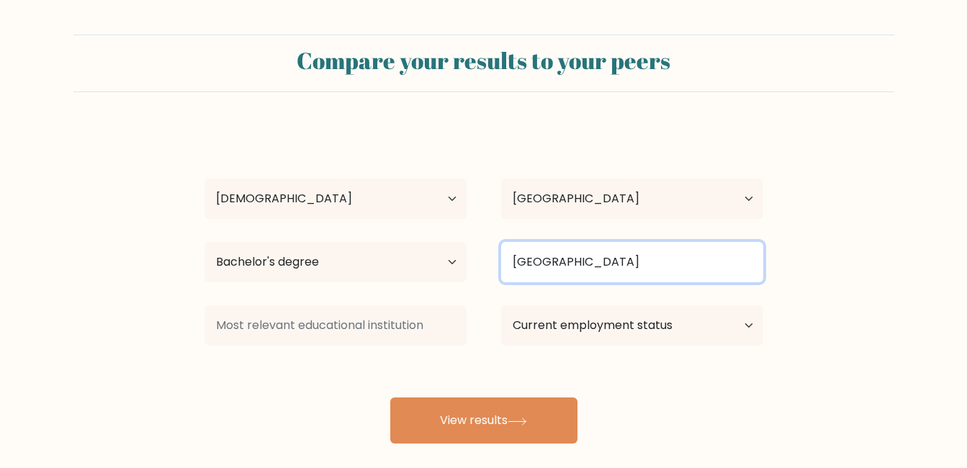
type input "Batangas"
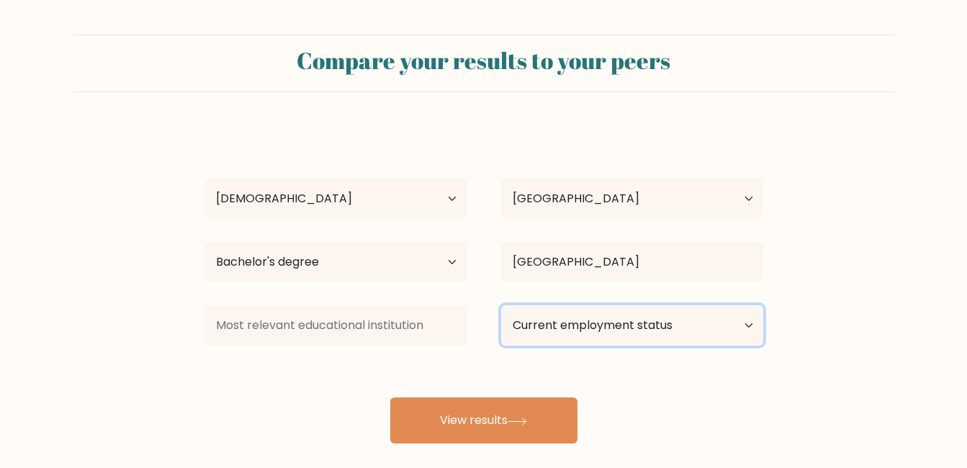
click at [663, 314] on select "Current employment status Employed Student Retired Other / prefer not to answer" at bounding box center [632, 325] width 262 height 40
select select "employed"
click at [501, 305] on select "Current employment status Employed Student Retired Other / prefer not to answer" at bounding box center [632, 325] width 262 height 40
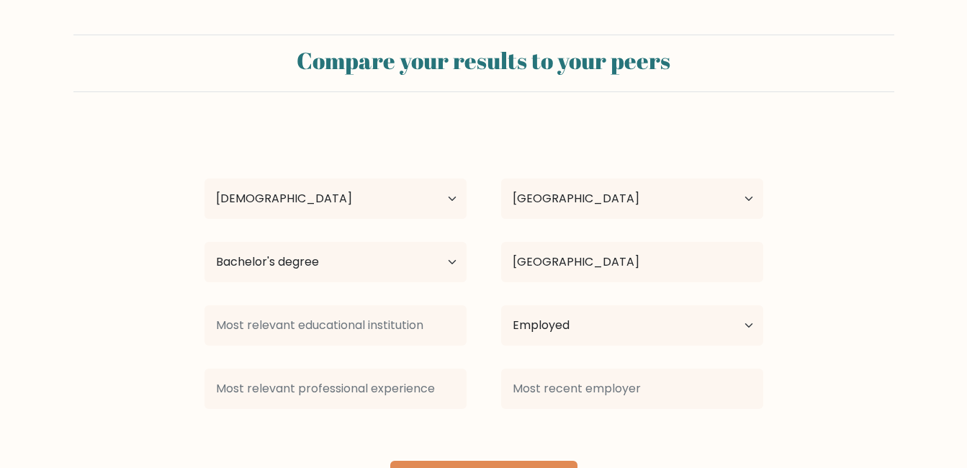
click at [508, 411] on div at bounding box center [632, 389] width 297 height 52
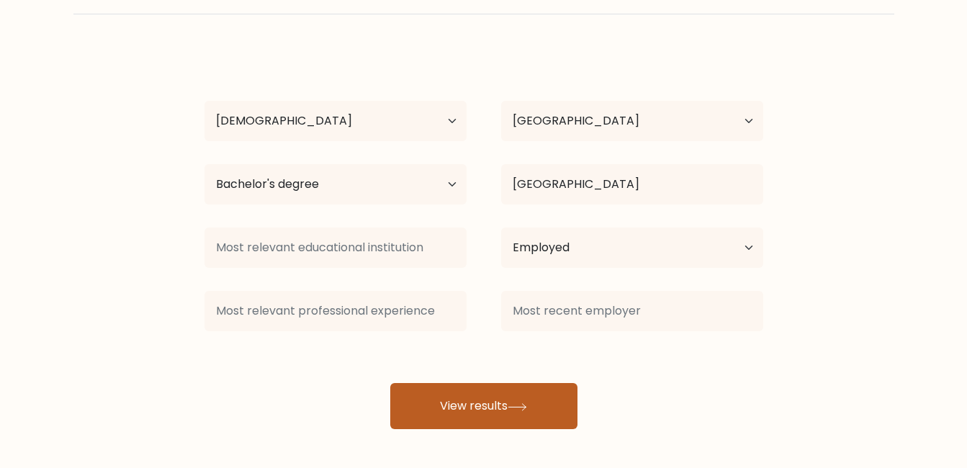
click at [487, 403] on button "View results" at bounding box center [483, 406] width 187 height 46
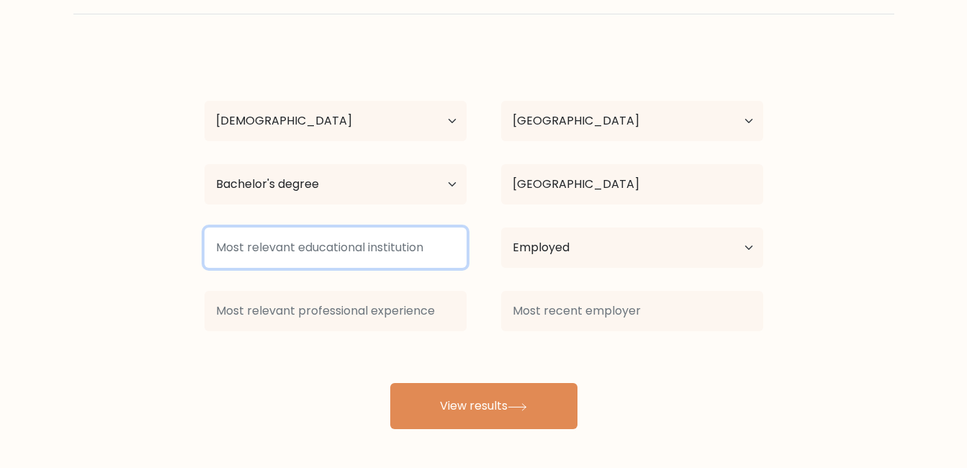
click at [361, 248] on input at bounding box center [336, 248] width 262 height 40
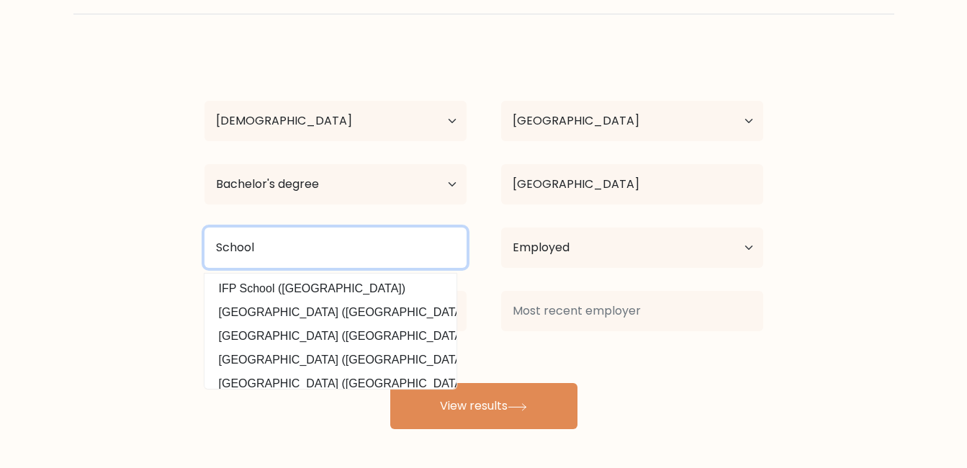
type input "School"
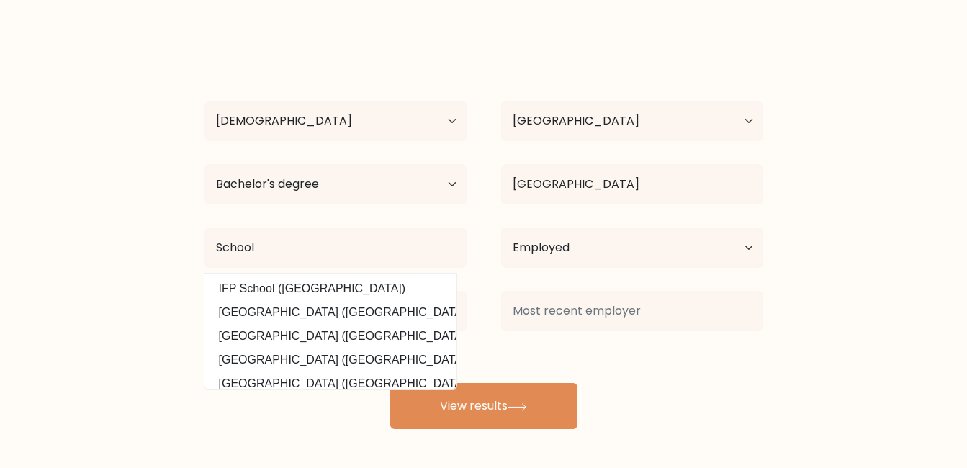
click at [55, 206] on form "Compare your results to your peers Adrian VICENCIO Age Under 18 years old 18-24…" at bounding box center [483, 193] width 967 height 472
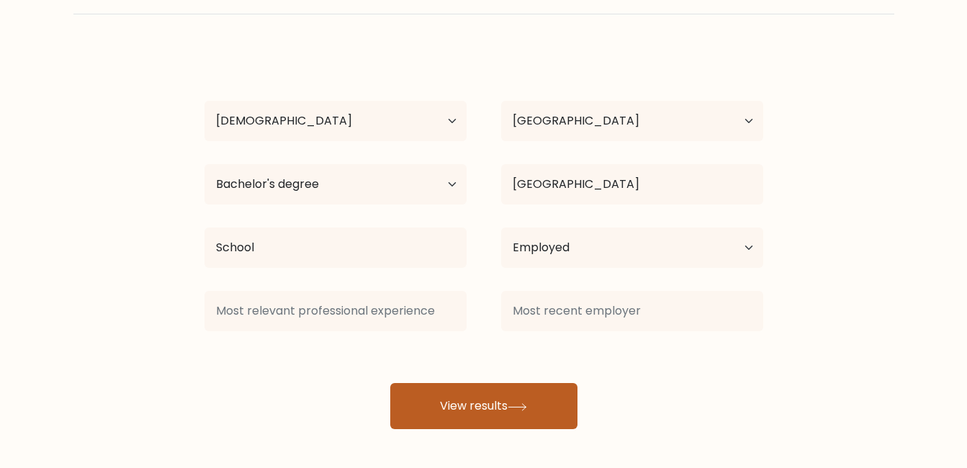
click at [479, 399] on button "View results" at bounding box center [483, 406] width 187 height 46
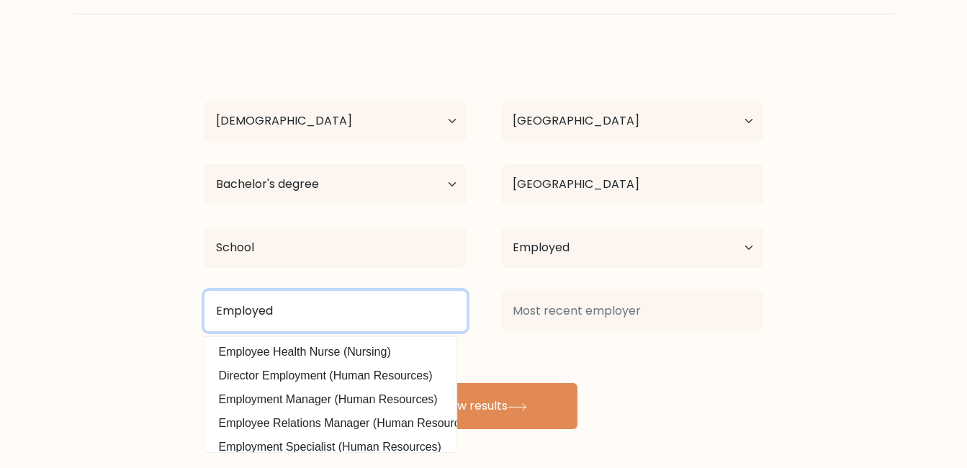
type input "Employed"
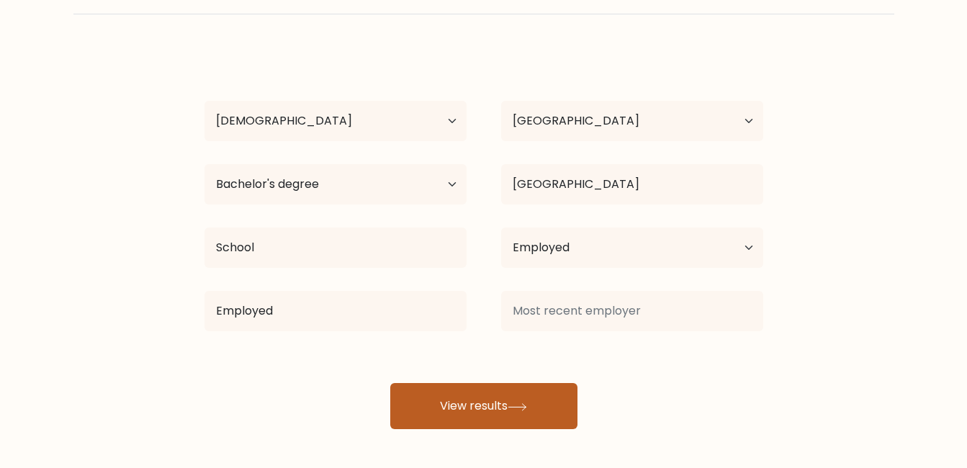
click at [470, 397] on button "View results" at bounding box center [483, 406] width 187 height 46
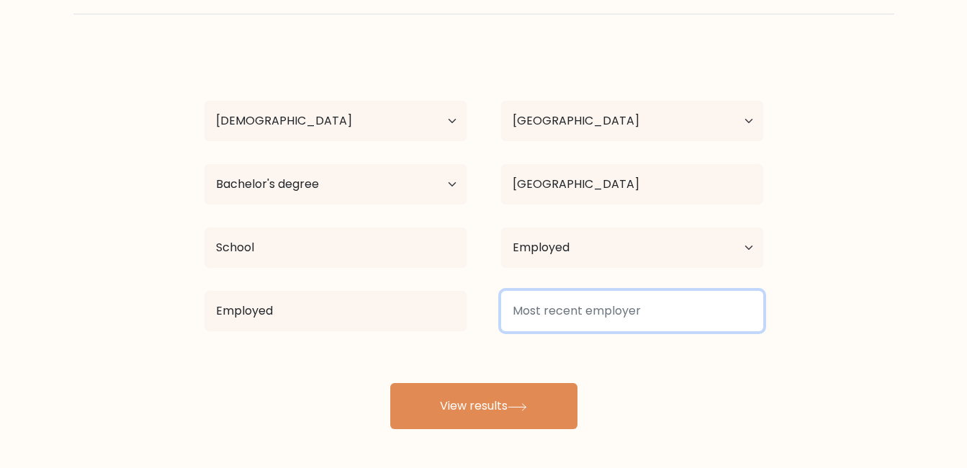
click at [575, 311] on input at bounding box center [632, 311] width 262 height 40
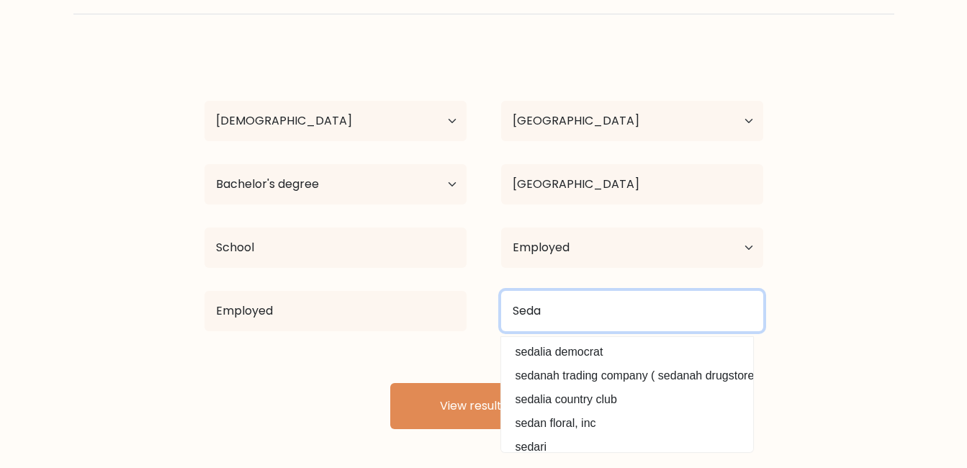
type input "Seda"
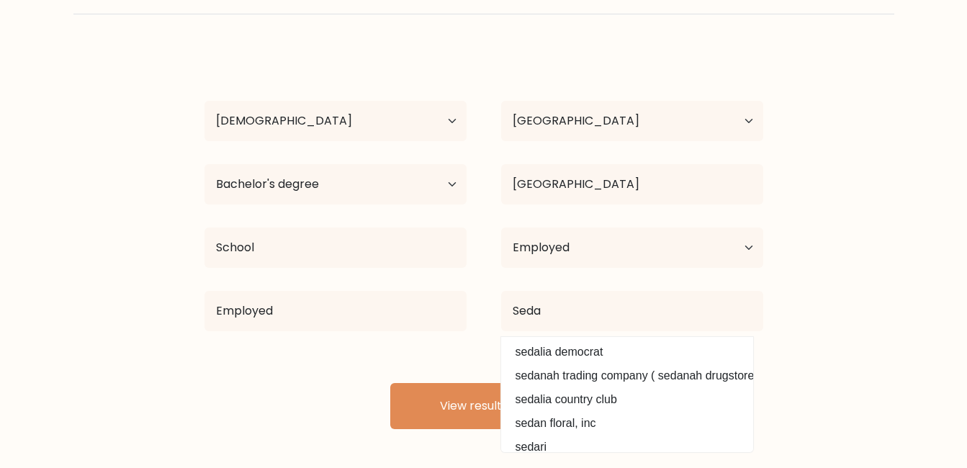
click at [155, 356] on form "Compare your results to your peers Adrian VICENCIO Age Under 18 years old 18-24…" at bounding box center [483, 193] width 967 height 472
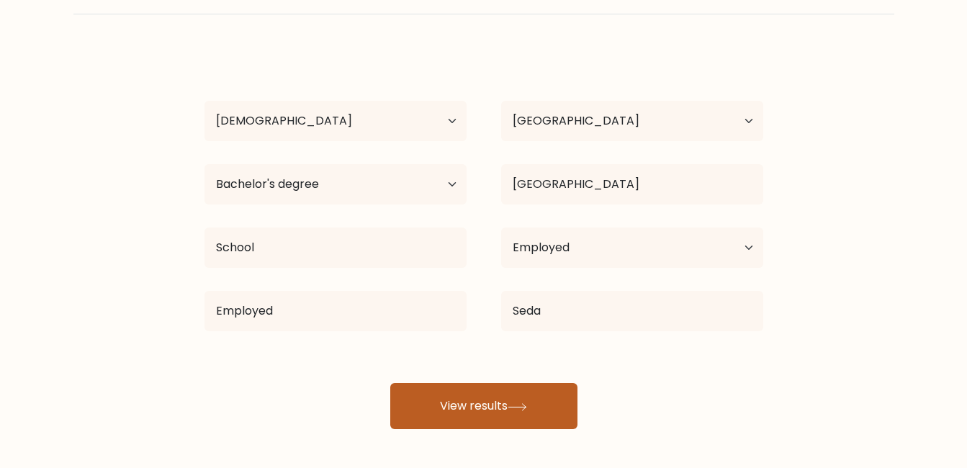
click at [496, 400] on button "View results" at bounding box center [483, 406] width 187 height 46
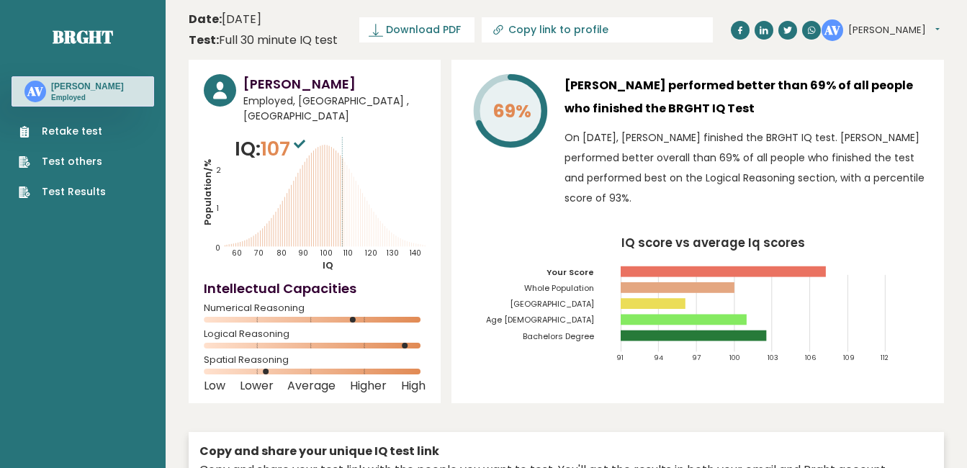
click at [430, 30] on span "Download PDF" at bounding box center [423, 29] width 75 height 15
